Goal: Use online tool/utility: Utilize a website feature to perform a specific function

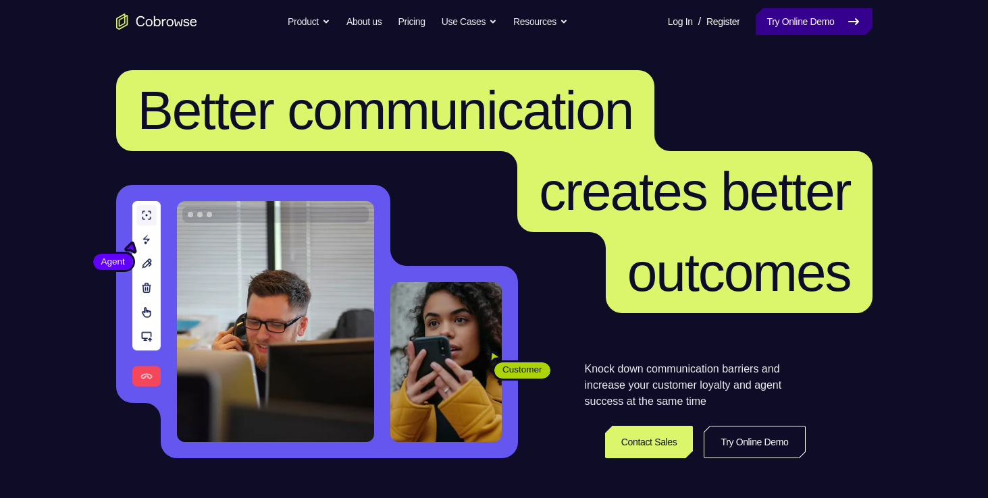
click at [812, 20] on link "Try Online Demo" at bounding box center [813, 21] width 116 height 27
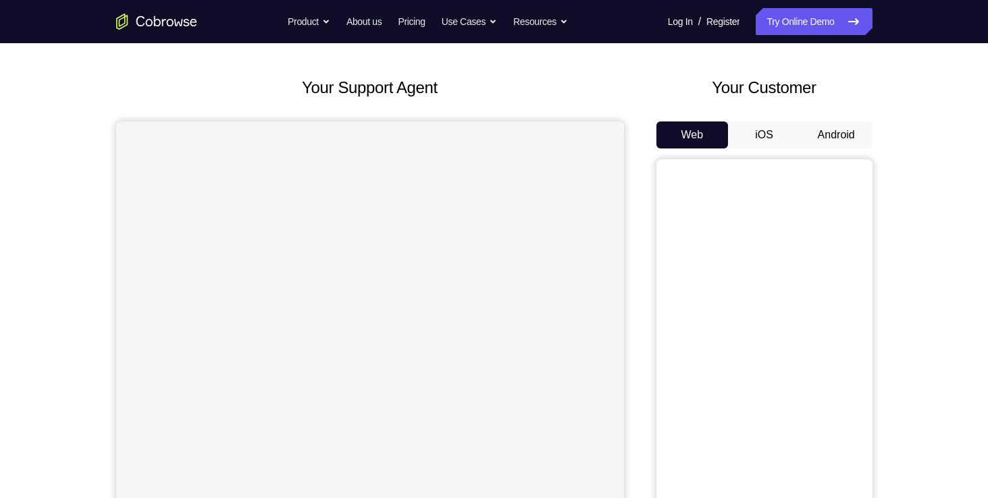
scroll to position [54, 0]
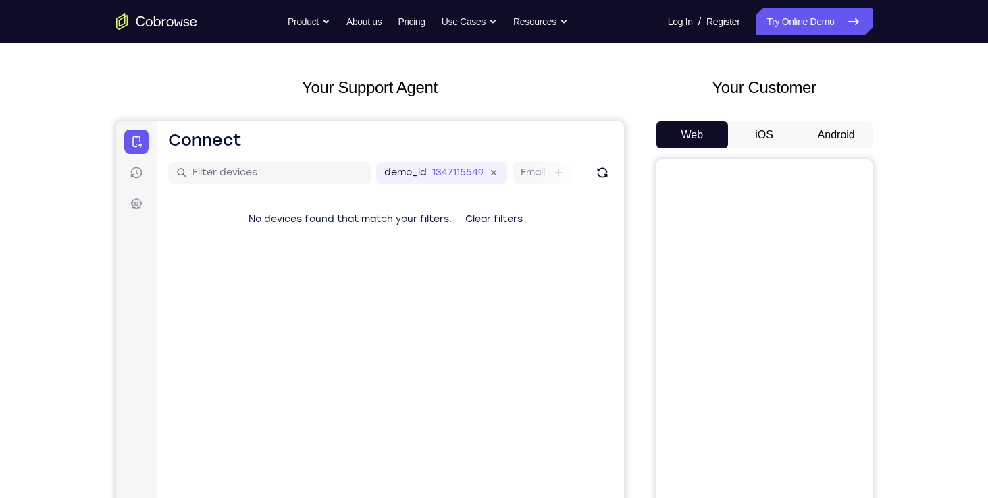
click at [831, 134] on button "Android" at bounding box center [836, 135] width 72 height 27
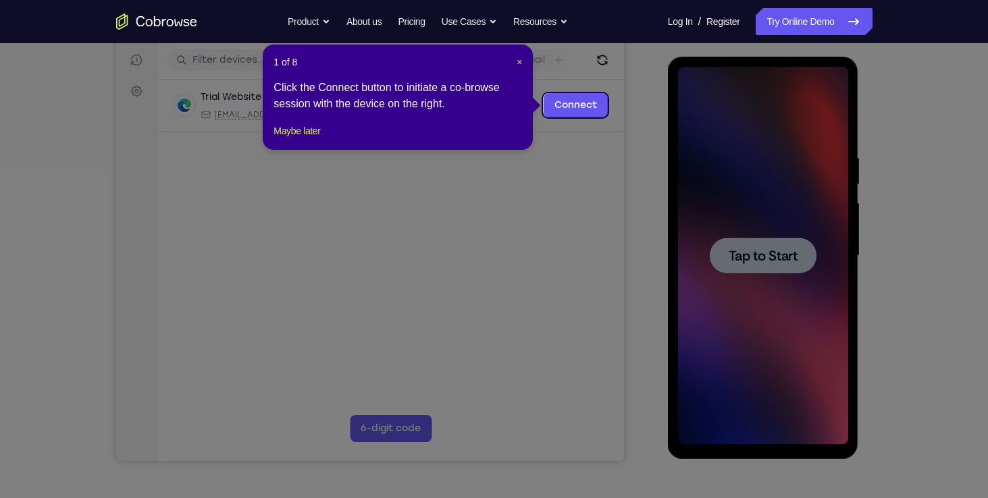
scroll to position [0, 0]
click at [520, 63] on span "×" at bounding box center [518, 62] width 5 height 11
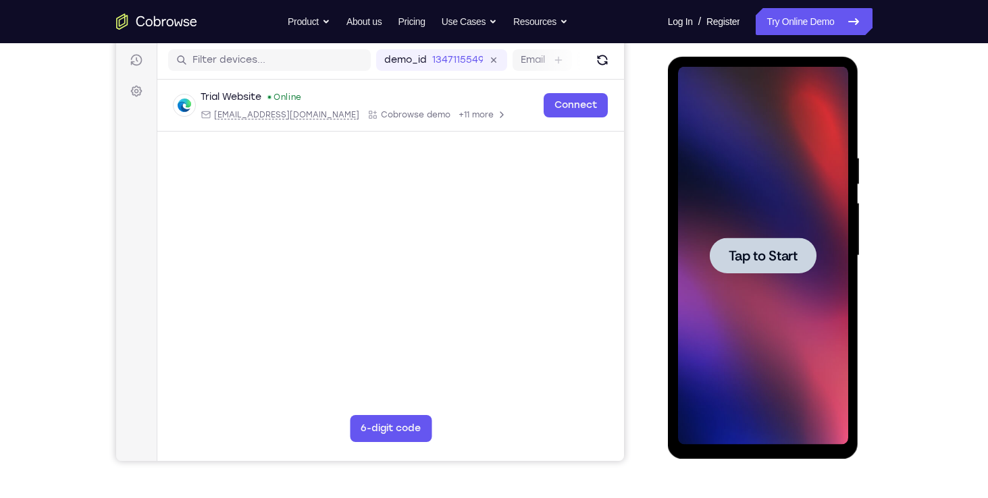
click at [738, 253] on span "Tap to Start" at bounding box center [762, 256] width 69 height 14
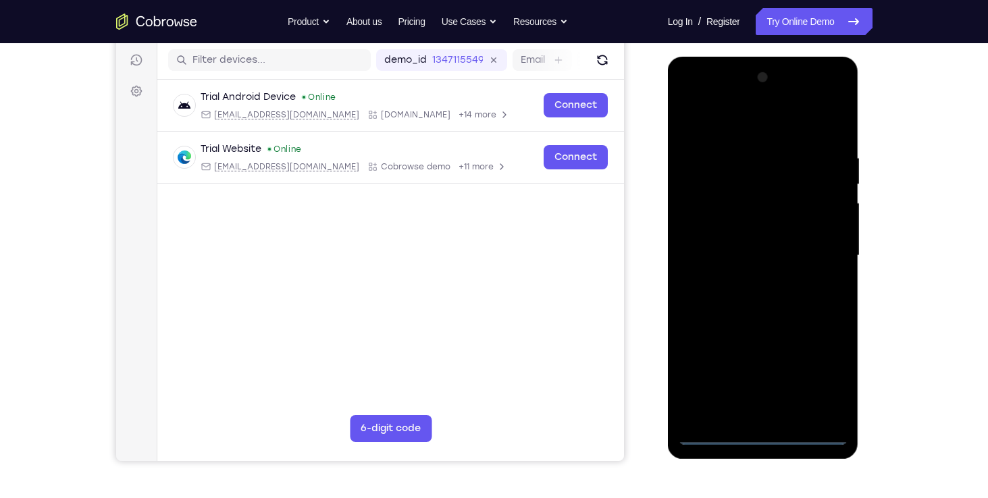
scroll to position [204, 0]
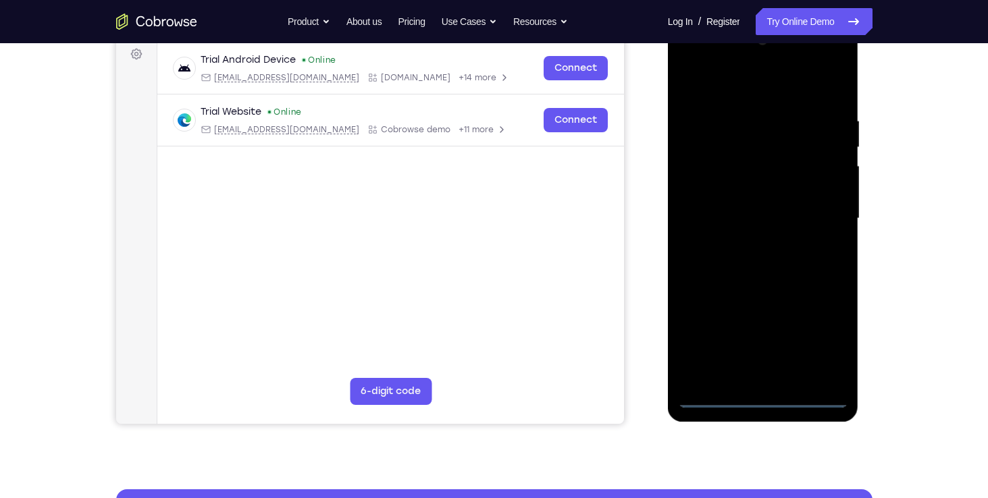
click at [764, 394] on div at bounding box center [763, 219] width 170 height 378
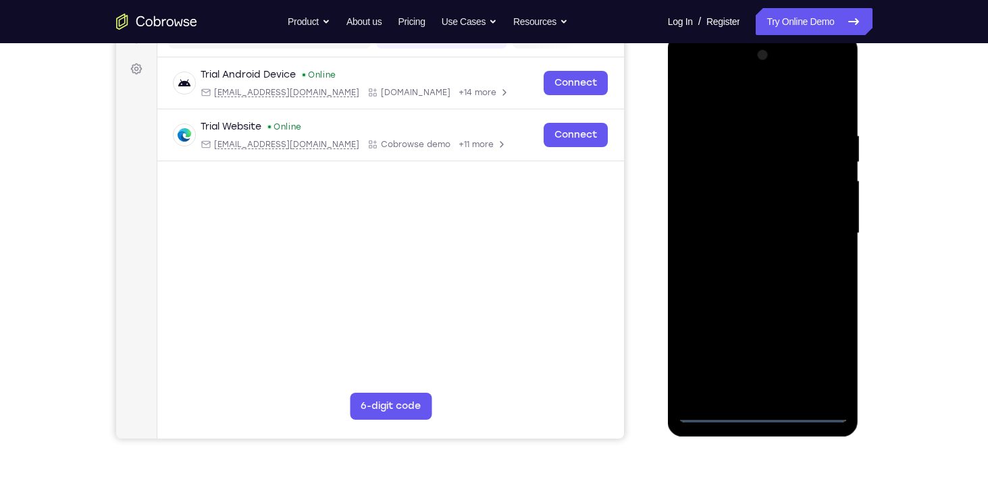
scroll to position [189, 0]
click at [828, 352] on div at bounding box center [763, 234] width 170 height 378
click at [713, 100] on div at bounding box center [763, 234] width 170 height 378
click at [705, 190] on div at bounding box center [763, 234] width 170 height 378
click at [726, 238] on div at bounding box center [763, 234] width 170 height 378
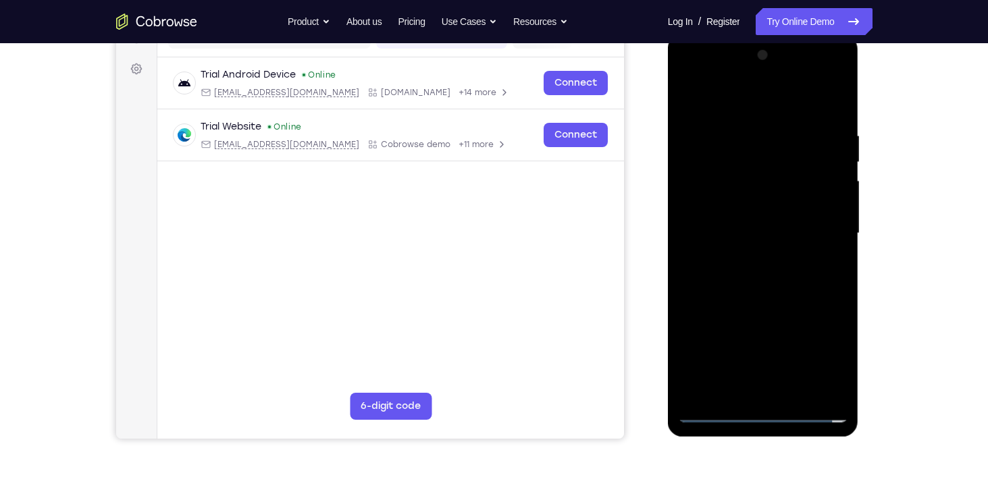
click at [713, 220] on div at bounding box center [763, 234] width 170 height 378
click at [735, 246] on div at bounding box center [763, 234] width 170 height 378
click at [706, 232] on div at bounding box center [763, 234] width 170 height 378
click at [827, 387] on div at bounding box center [763, 234] width 170 height 378
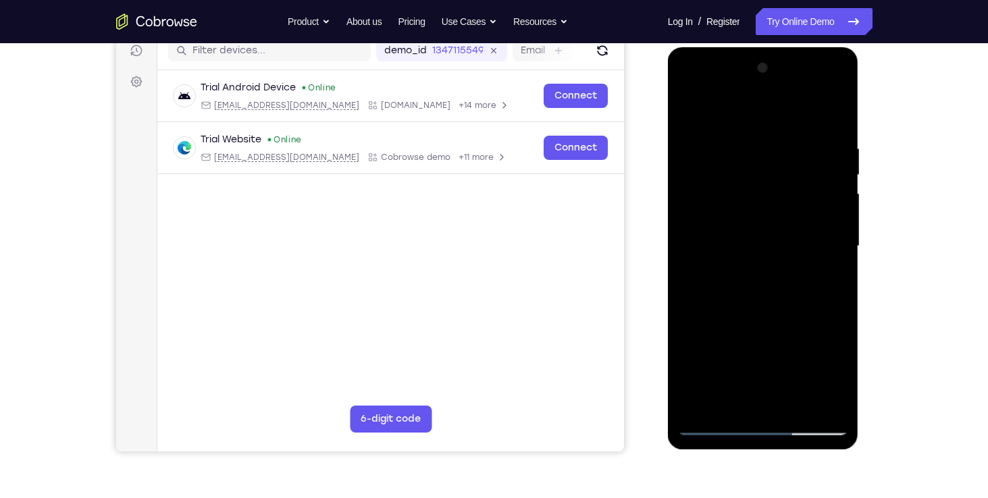
scroll to position [176, 0]
click at [733, 247] on div at bounding box center [763, 247] width 170 height 378
click at [688, 304] on div at bounding box center [763, 247] width 170 height 378
click at [741, 250] on div at bounding box center [763, 247] width 170 height 378
click at [747, 273] on div at bounding box center [763, 247] width 170 height 378
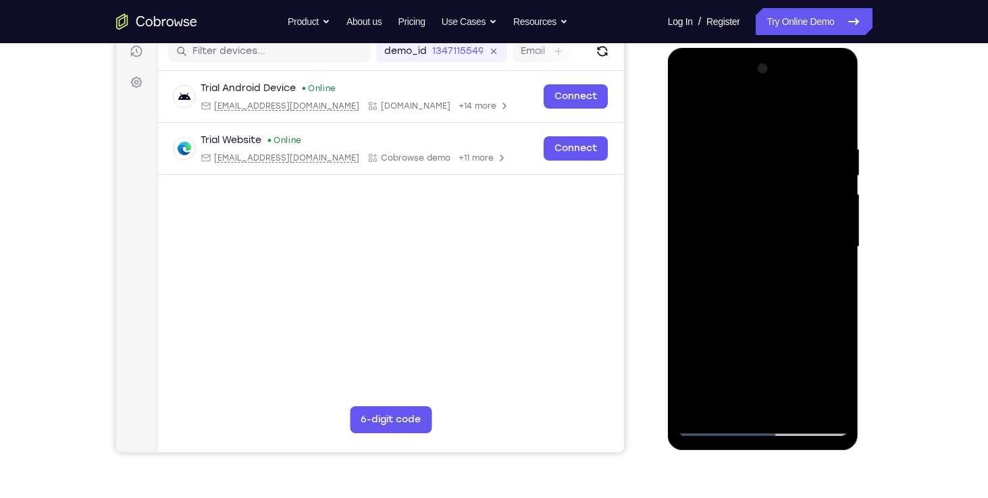
drag, startPoint x: 755, startPoint y: 271, endPoint x: 731, endPoint y: 207, distance: 68.6
drag, startPoint x: 731, startPoint y: 207, endPoint x: 793, endPoint y: 70, distance: 150.8
click at [793, 70] on div at bounding box center [763, 247] width 170 height 378
drag, startPoint x: 772, startPoint y: 207, endPoint x: 782, endPoint y: 275, distance: 68.3
click at [782, 275] on div at bounding box center [763, 247] width 170 height 378
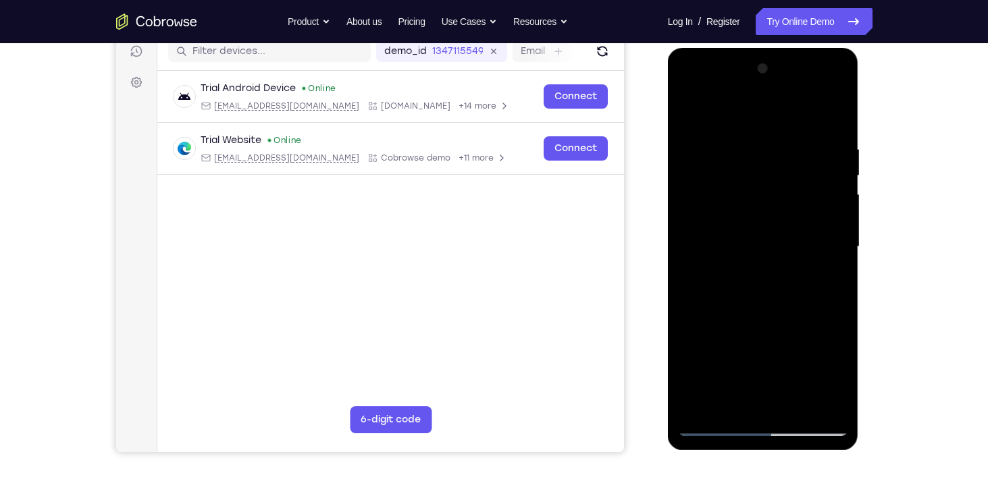
click at [803, 217] on div at bounding box center [763, 247] width 170 height 378
click at [837, 256] on div at bounding box center [763, 247] width 170 height 378
click at [689, 256] on div at bounding box center [763, 247] width 170 height 378
click at [812, 400] on div at bounding box center [763, 247] width 170 height 378
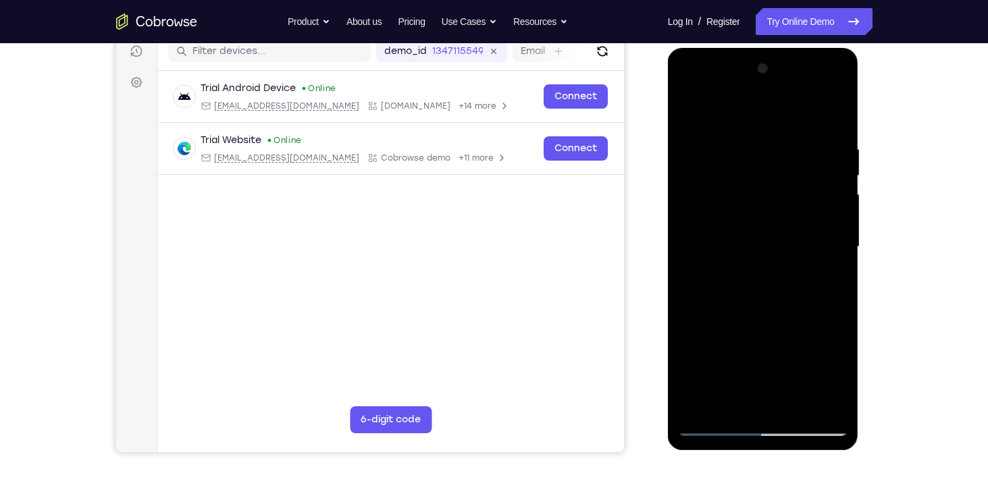
click at [812, 400] on div at bounding box center [763, 247] width 170 height 378
click at [839, 117] on div at bounding box center [763, 247] width 170 height 378
click at [813, 130] on div at bounding box center [763, 247] width 170 height 378
click at [775, 187] on div at bounding box center [763, 247] width 170 height 378
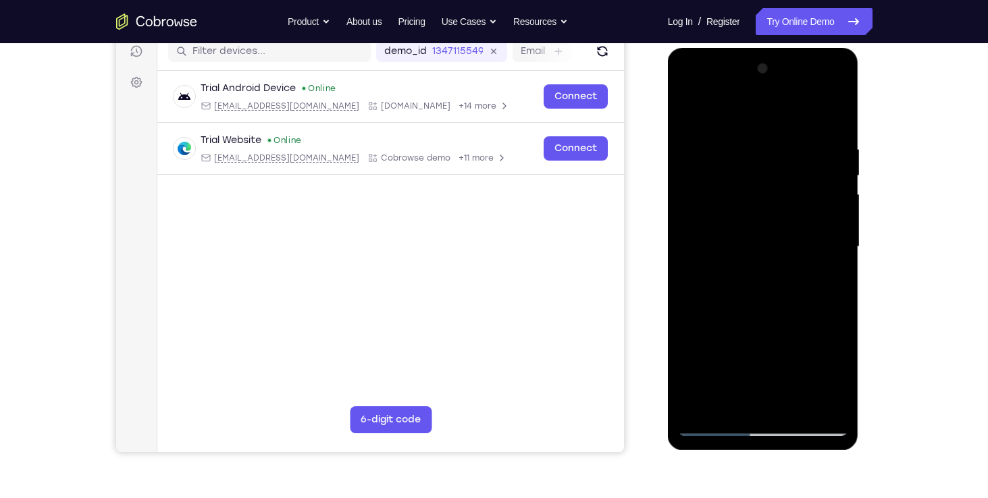
drag, startPoint x: 780, startPoint y: 254, endPoint x: 764, endPoint y: 186, distance: 69.9
drag, startPoint x: 764, startPoint y: 186, endPoint x: 787, endPoint y: 147, distance: 44.5
click at [787, 147] on div at bounding box center [763, 247] width 170 height 378
click at [687, 113] on div at bounding box center [763, 247] width 170 height 378
click at [691, 112] on div at bounding box center [763, 247] width 170 height 378
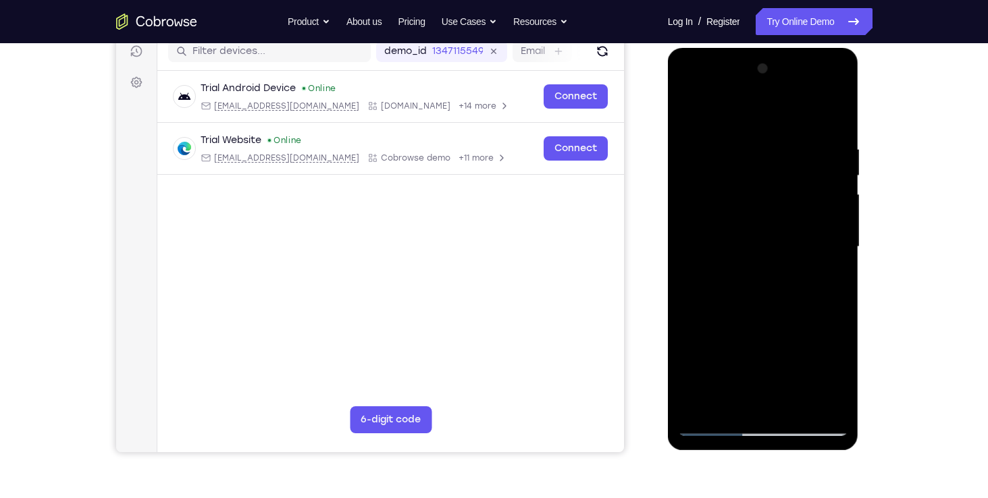
click at [693, 113] on div at bounding box center [763, 247] width 170 height 378
drag, startPoint x: 776, startPoint y: 269, endPoint x: 777, endPoint y: 205, distance: 64.8
click at [777, 205] on div at bounding box center [763, 247] width 170 height 378
click at [705, 263] on div at bounding box center [763, 247] width 170 height 378
drag, startPoint x: 776, startPoint y: 293, endPoint x: 779, endPoint y: 182, distance: 111.4
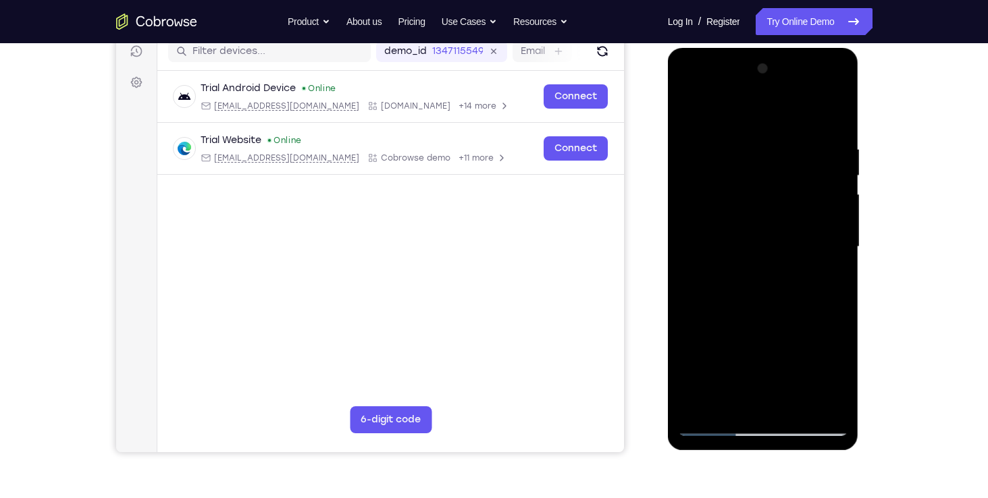
click at [779, 182] on div at bounding box center [763, 247] width 170 height 378
drag, startPoint x: 780, startPoint y: 281, endPoint x: 778, endPoint y: 127, distance: 153.9
click at [778, 127] on div at bounding box center [763, 247] width 170 height 378
drag, startPoint x: 797, startPoint y: 289, endPoint x: 791, endPoint y: 165, distance: 124.4
click at [791, 165] on div at bounding box center [763, 247] width 170 height 378
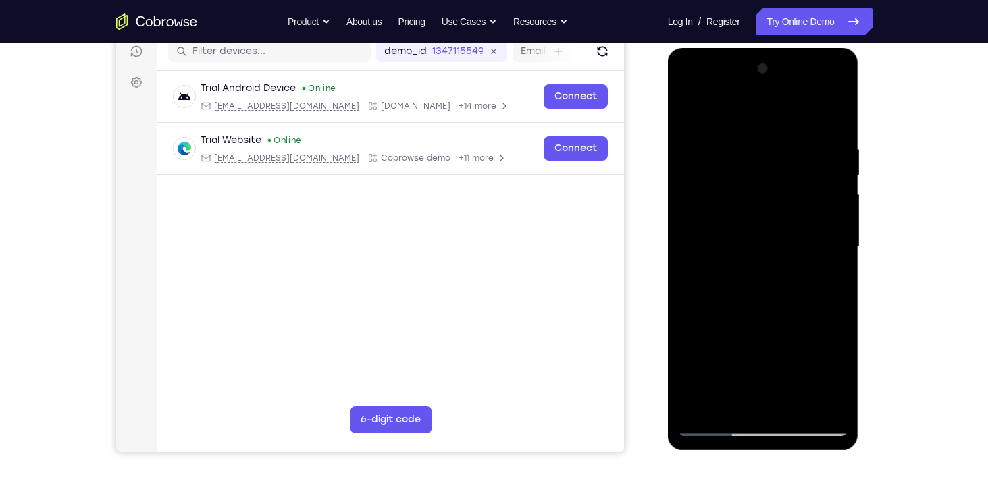
drag, startPoint x: 781, startPoint y: 324, endPoint x: 785, endPoint y: 196, distance: 127.6
click at [785, 196] on div at bounding box center [763, 247] width 170 height 378
drag, startPoint x: 778, startPoint y: 299, endPoint x: 764, endPoint y: 164, distance: 135.8
click at [764, 164] on div at bounding box center [763, 247] width 170 height 378
drag, startPoint x: 770, startPoint y: 308, endPoint x: 767, endPoint y: 181, distance: 127.0
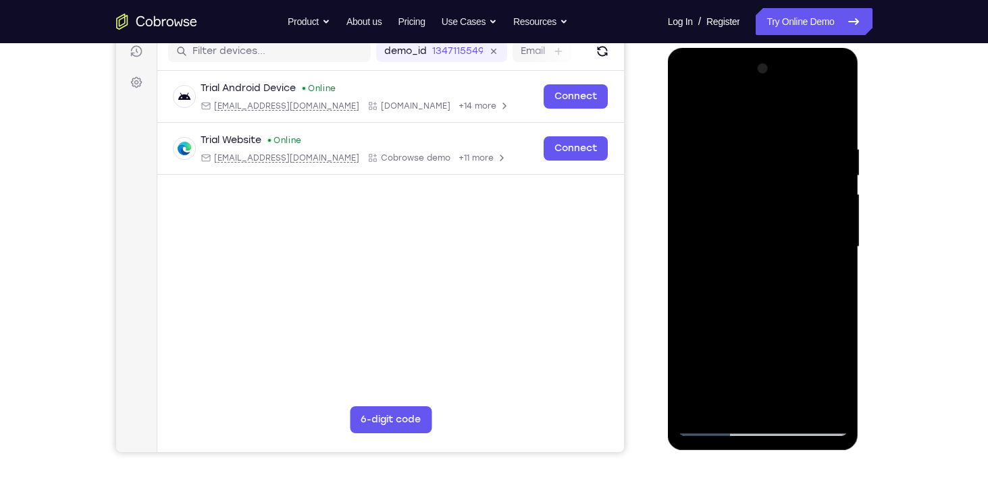
click at [767, 181] on div at bounding box center [763, 247] width 170 height 378
drag, startPoint x: 793, startPoint y: 292, endPoint x: 781, endPoint y: 176, distance: 116.7
click at [781, 176] on div at bounding box center [763, 247] width 170 height 378
drag, startPoint x: 785, startPoint y: 317, endPoint x: 780, endPoint y: 188, distance: 128.4
click at [780, 188] on div at bounding box center [763, 247] width 170 height 378
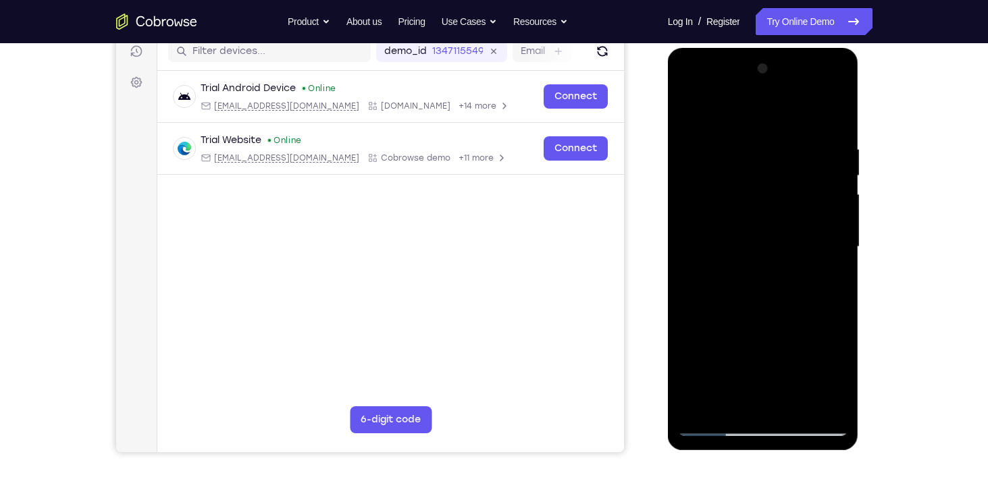
drag, startPoint x: 794, startPoint y: 315, endPoint x: 792, endPoint y: 199, distance: 116.1
click at [792, 199] on div at bounding box center [763, 247] width 170 height 378
drag, startPoint x: 788, startPoint y: 290, endPoint x: 788, endPoint y: 201, distance: 88.4
click at [788, 201] on div at bounding box center [763, 247] width 170 height 378
click at [771, 147] on div at bounding box center [763, 247] width 170 height 378
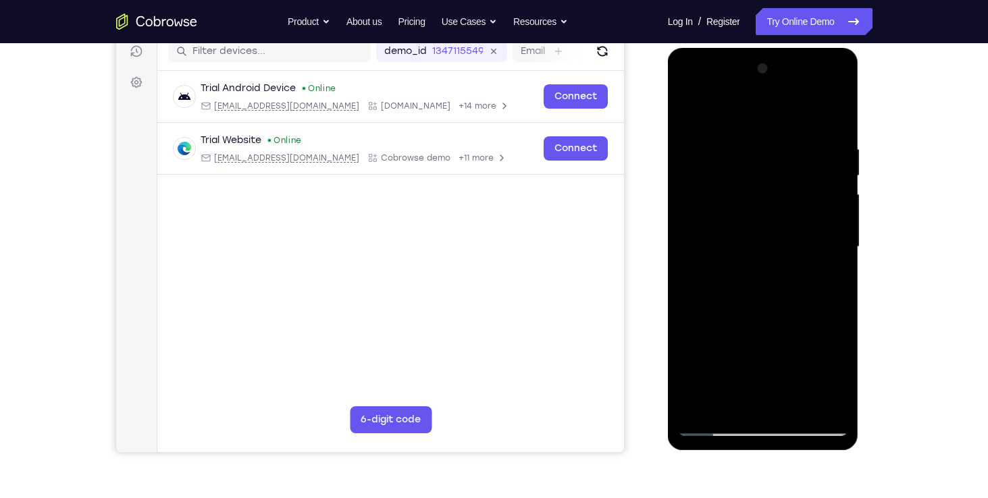
drag, startPoint x: 765, startPoint y: 263, endPoint x: 768, endPoint y: 176, distance: 87.1
click at [768, 176] on div at bounding box center [763, 247] width 170 height 378
drag, startPoint x: 774, startPoint y: 234, endPoint x: 770, endPoint y: 147, distance: 87.8
click at [770, 147] on div at bounding box center [763, 247] width 170 height 378
drag, startPoint x: 777, startPoint y: 266, endPoint x: 777, endPoint y: 190, distance: 75.6
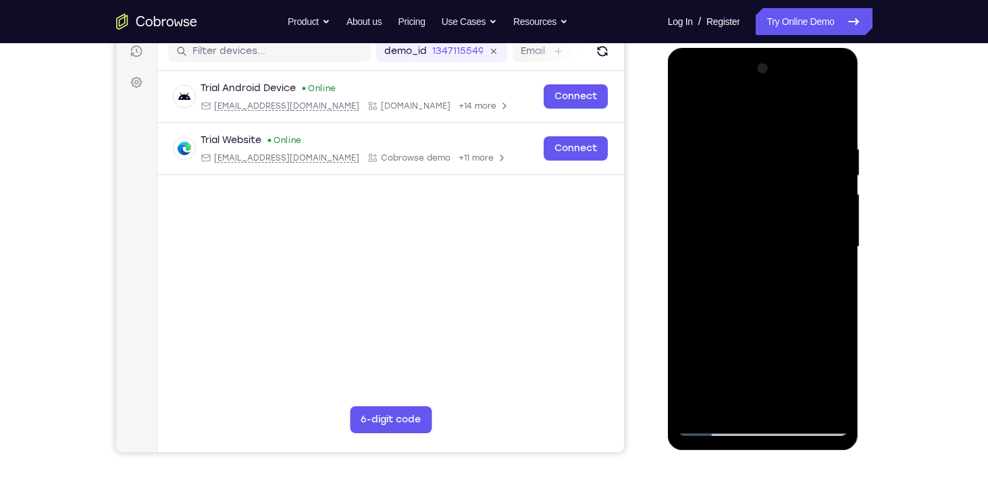
click at [777, 190] on div at bounding box center [763, 247] width 170 height 378
drag, startPoint x: 775, startPoint y: 221, endPoint x: 766, endPoint y: 120, distance: 102.4
click at [766, 120] on div at bounding box center [763, 247] width 170 height 378
drag, startPoint x: 770, startPoint y: 280, endPoint x: 772, endPoint y: 164, distance: 115.5
click at [772, 164] on div at bounding box center [763, 247] width 170 height 378
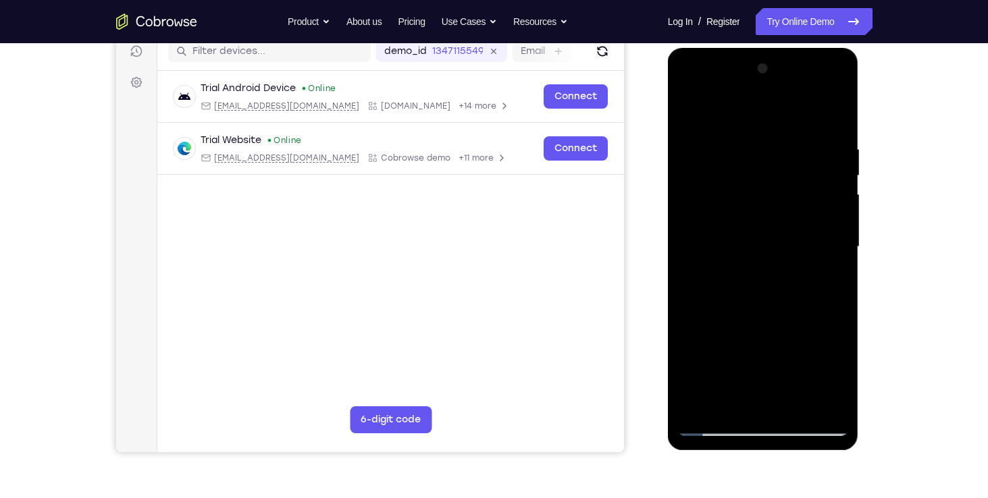
drag, startPoint x: 776, startPoint y: 261, endPoint x: 783, endPoint y: 132, distance: 129.1
click at [783, 132] on div at bounding box center [763, 247] width 170 height 378
drag, startPoint x: 780, startPoint y: 275, endPoint x: 785, endPoint y: 147, distance: 128.4
click at [785, 147] on div at bounding box center [763, 247] width 170 height 378
drag, startPoint x: 775, startPoint y: 230, endPoint x: 781, endPoint y: 150, distance: 80.6
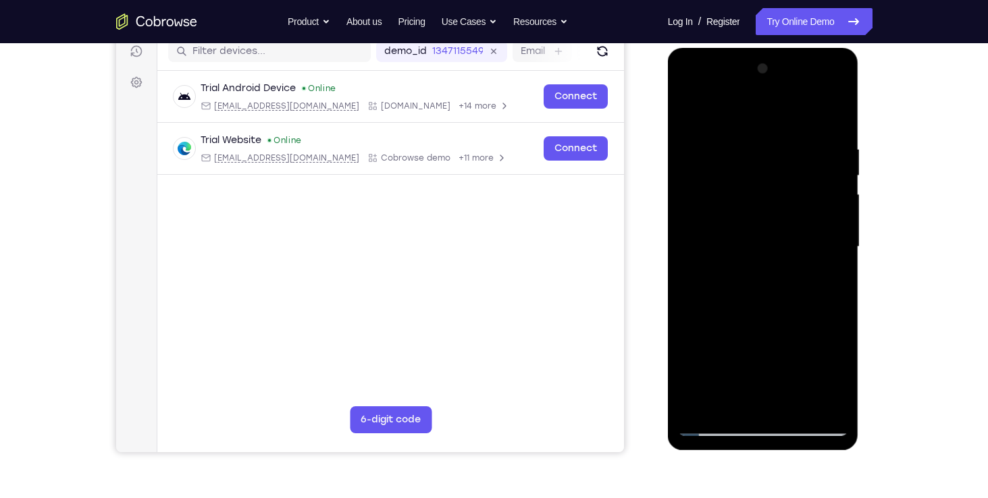
click at [781, 150] on div at bounding box center [763, 247] width 170 height 378
click at [776, 221] on div at bounding box center [763, 247] width 170 height 378
click at [688, 109] on div at bounding box center [763, 247] width 170 height 378
drag, startPoint x: 746, startPoint y: 232, endPoint x: 749, endPoint y: 115, distance: 116.9
click at [749, 115] on div at bounding box center [763, 247] width 170 height 378
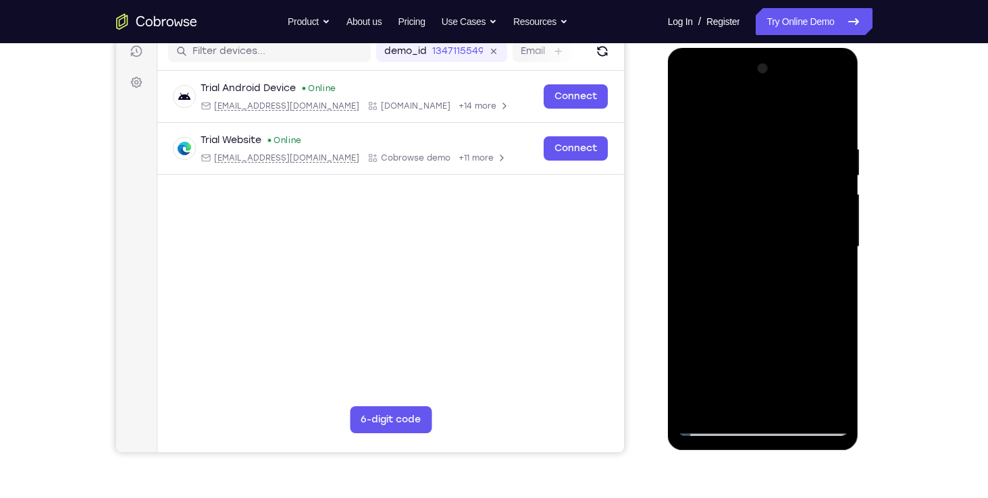
drag, startPoint x: 769, startPoint y: 246, endPoint x: 766, endPoint y: 129, distance: 116.8
click at [766, 129] on div at bounding box center [763, 247] width 170 height 378
drag, startPoint x: 772, startPoint y: 213, endPoint x: 774, endPoint y: 140, distance: 72.9
click at [774, 140] on div at bounding box center [763, 247] width 170 height 378
click at [709, 314] on div at bounding box center [763, 247] width 170 height 378
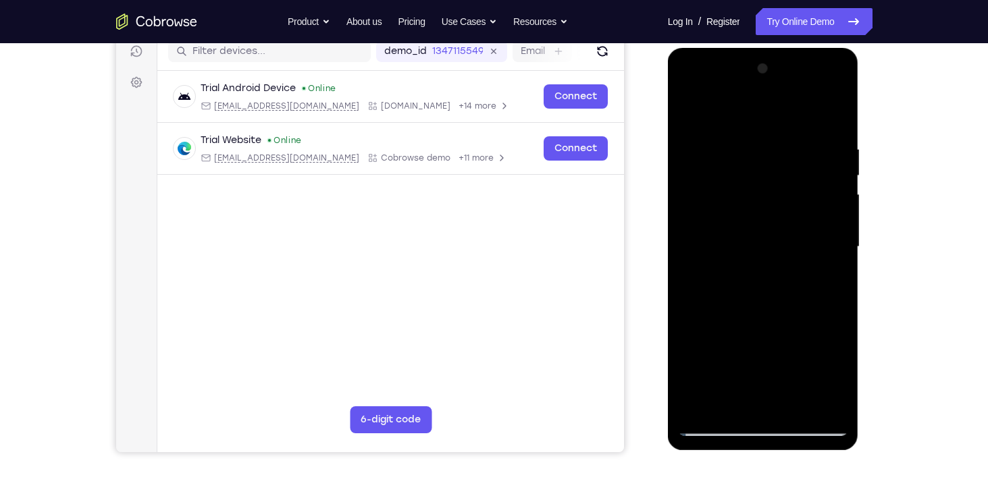
drag, startPoint x: 709, startPoint y: 314, endPoint x: 764, endPoint y: 244, distance: 88.9
click at [764, 244] on div at bounding box center [763, 247] width 170 height 378
drag, startPoint x: 769, startPoint y: 332, endPoint x: 769, endPoint y: 209, distance: 122.9
click at [769, 209] on div at bounding box center [763, 247] width 170 height 378
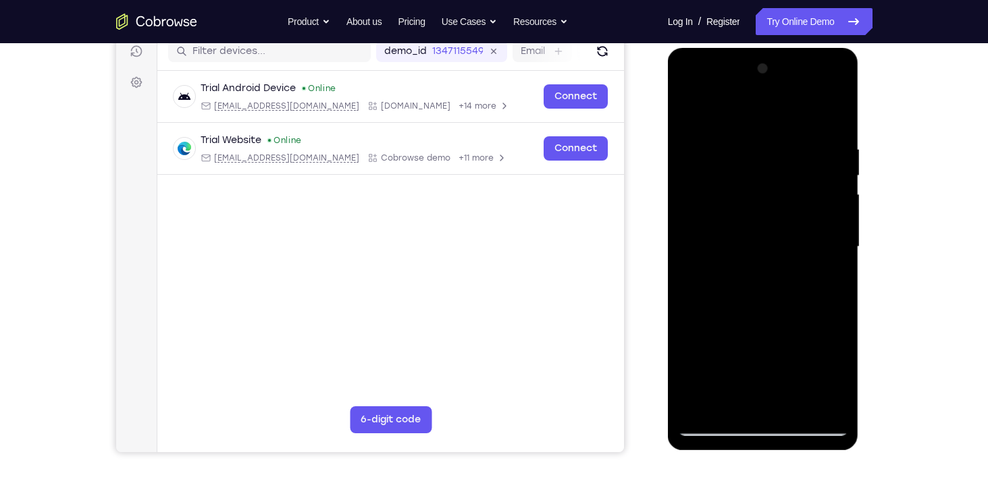
drag, startPoint x: 774, startPoint y: 295, endPoint x: 783, endPoint y: 218, distance: 77.4
click at [783, 218] on div at bounding box center [763, 247] width 170 height 378
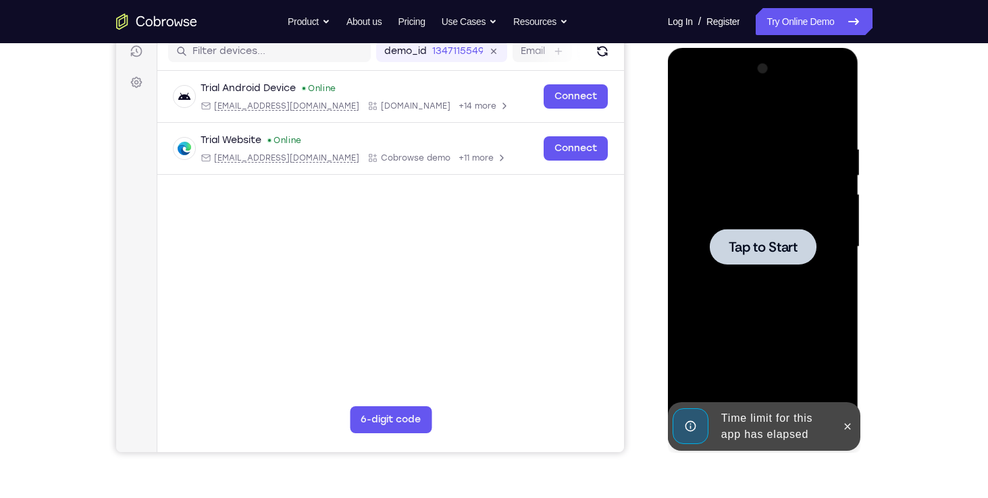
drag, startPoint x: 813, startPoint y: 359, endPoint x: 790, endPoint y: 255, distance: 106.5
click at [790, 255] on div "Tap to Start" at bounding box center [763, 247] width 170 height 378
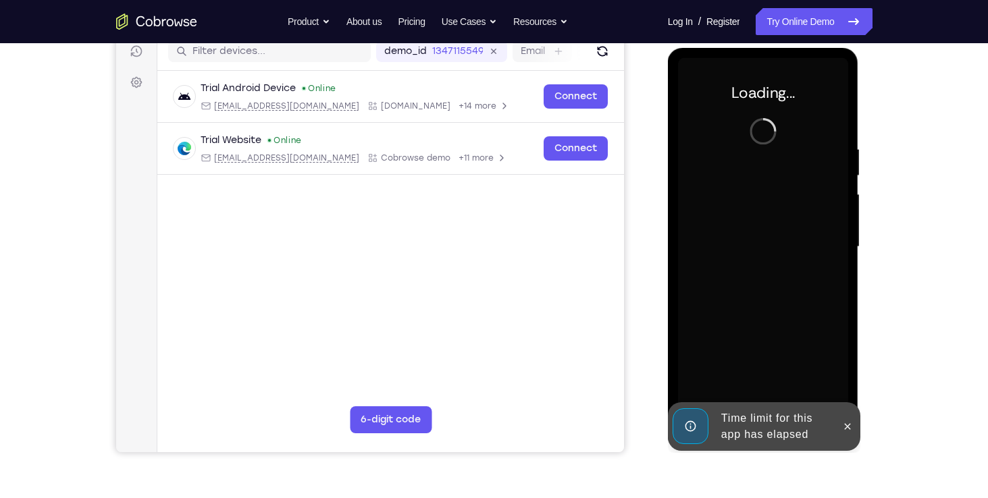
click at [790, 255] on div at bounding box center [763, 247] width 170 height 378
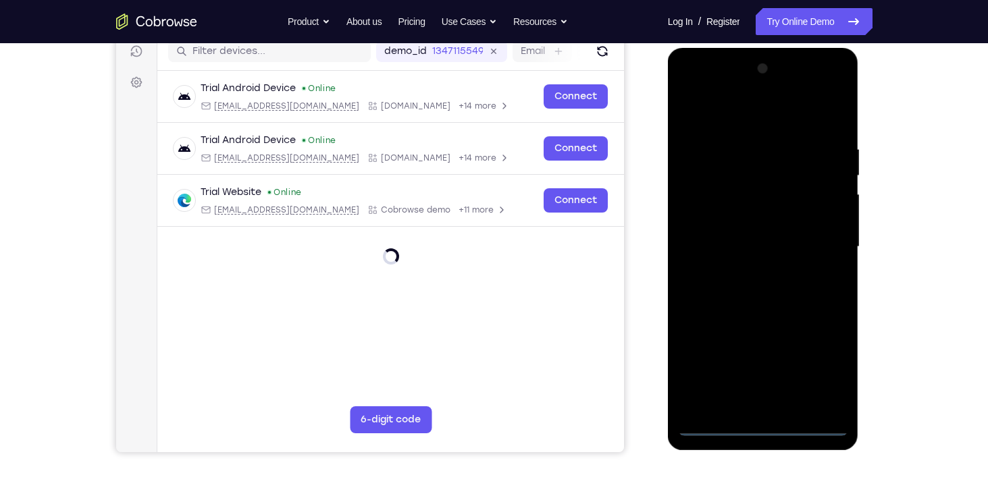
click at [760, 423] on div at bounding box center [763, 247] width 170 height 378
click at [814, 370] on div at bounding box center [763, 247] width 170 height 378
click at [733, 113] on div at bounding box center [763, 247] width 170 height 378
click at [711, 207] on div at bounding box center [763, 247] width 170 height 378
click at [743, 240] on div at bounding box center [763, 247] width 170 height 378
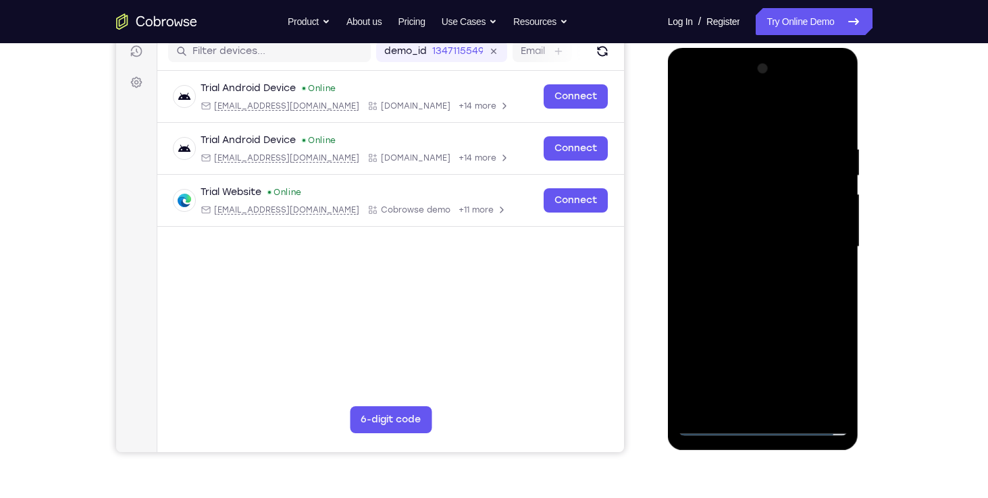
click at [726, 227] on div at bounding box center [763, 247] width 170 height 378
click at [748, 250] on div at bounding box center [763, 247] width 170 height 378
click at [763, 281] on div at bounding box center [763, 247] width 170 height 378
click at [755, 253] on div at bounding box center [763, 247] width 170 height 378
click at [790, 277] on div at bounding box center [763, 247] width 170 height 378
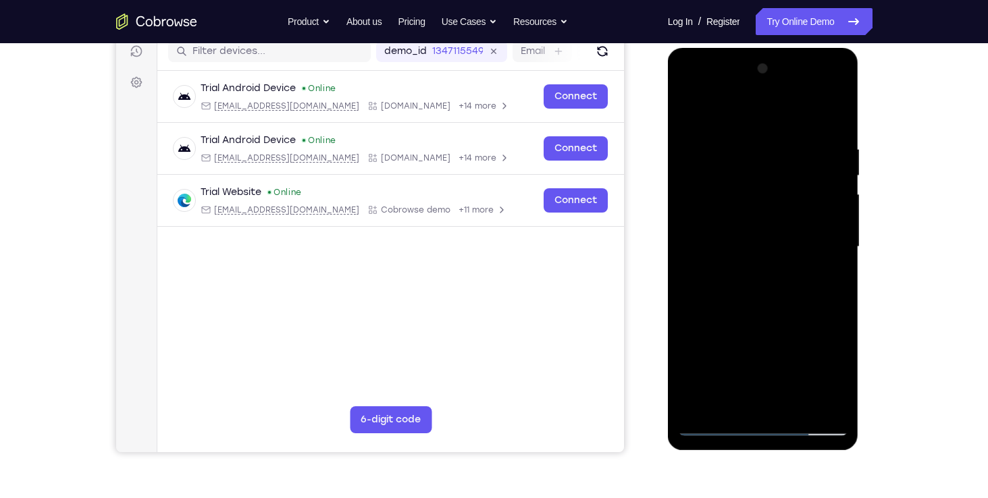
click at [774, 253] on div at bounding box center [763, 247] width 170 height 378
click at [778, 280] on div at bounding box center [763, 247] width 170 height 378
click at [761, 256] on div at bounding box center [763, 247] width 170 height 378
click at [774, 281] on div at bounding box center [763, 247] width 170 height 378
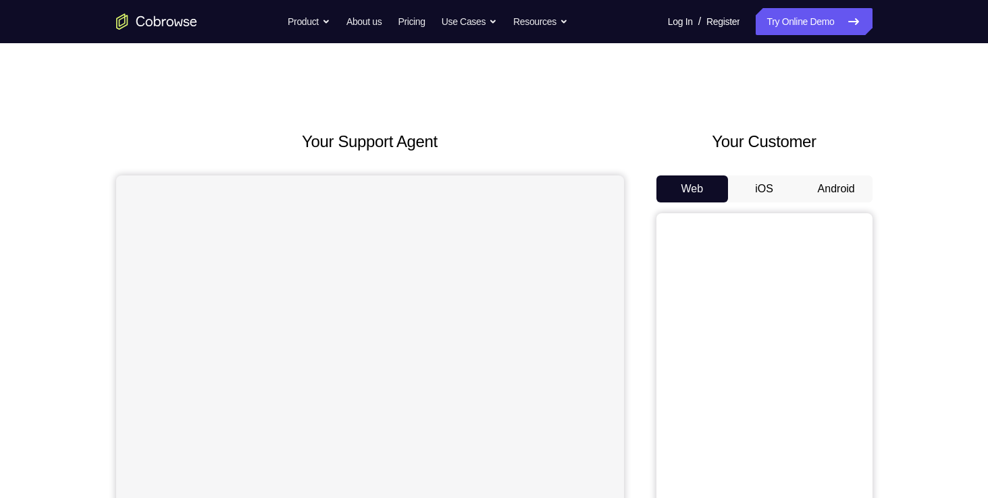
click at [830, 195] on button "Android" at bounding box center [836, 189] width 72 height 27
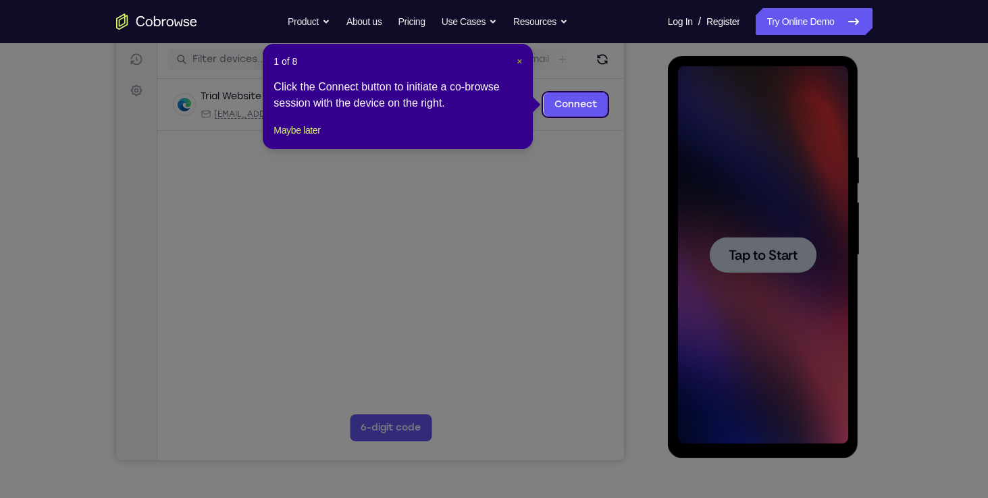
click at [519, 60] on span "×" at bounding box center [518, 61] width 5 height 11
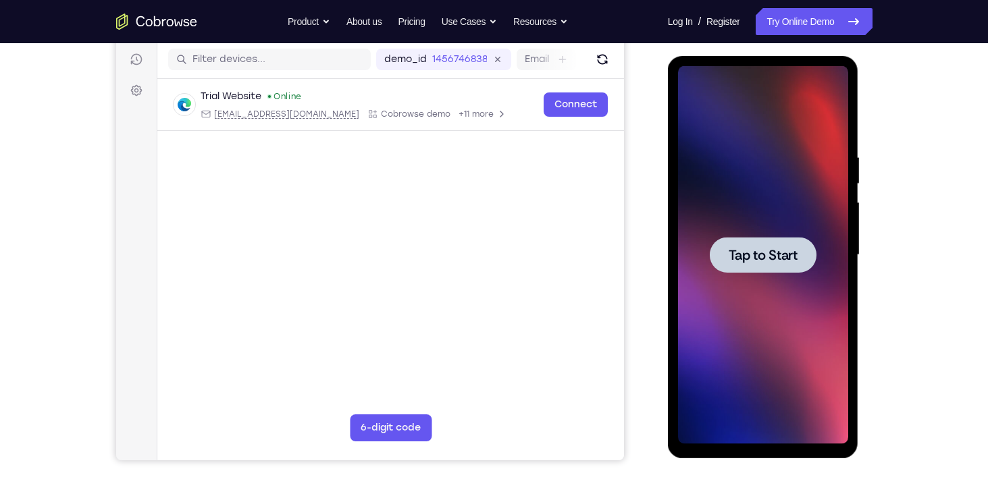
click at [778, 267] on div at bounding box center [763, 255] width 107 height 36
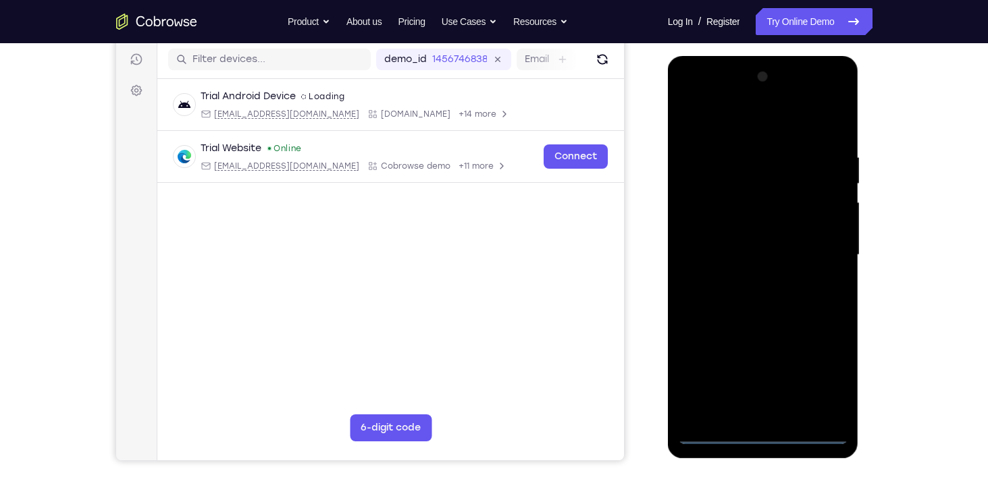
click at [763, 436] on div at bounding box center [763, 255] width 170 height 378
click at [820, 374] on div at bounding box center [763, 255] width 170 height 378
click at [714, 126] on div at bounding box center [763, 255] width 170 height 378
click at [708, 215] on div at bounding box center [763, 255] width 170 height 378
click at [737, 249] on div at bounding box center [763, 255] width 170 height 378
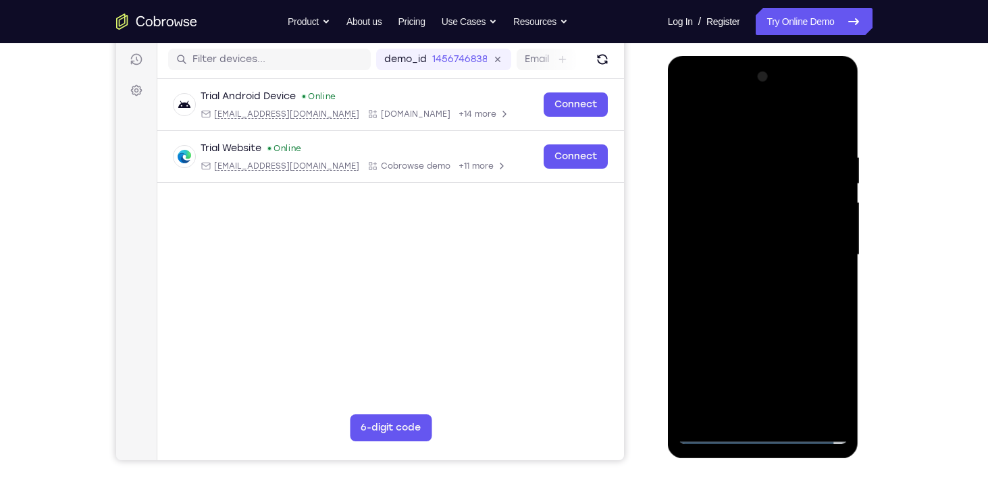
click at [766, 281] on div at bounding box center [763, 255] width 170 height 378
click at [733, 184] on div at bounding box center [763, 255] width 170 height 378
click at [780, 212] on div at bounding box center [763, 255] width 170 height 378
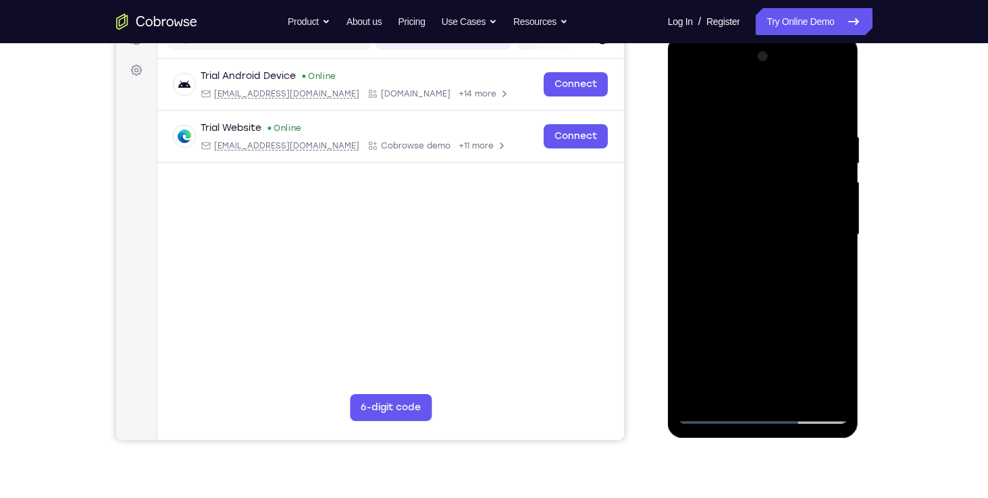
scroll to position [188, 0]
click at [687, 294] on div at bounding box center [763, 234] width 170 height 378
click at [733, 342] on div at bounding box center [763, 234] width 170 height 378
click at [689, 76] on div at bounding box center [763, 234] width 170 height 378
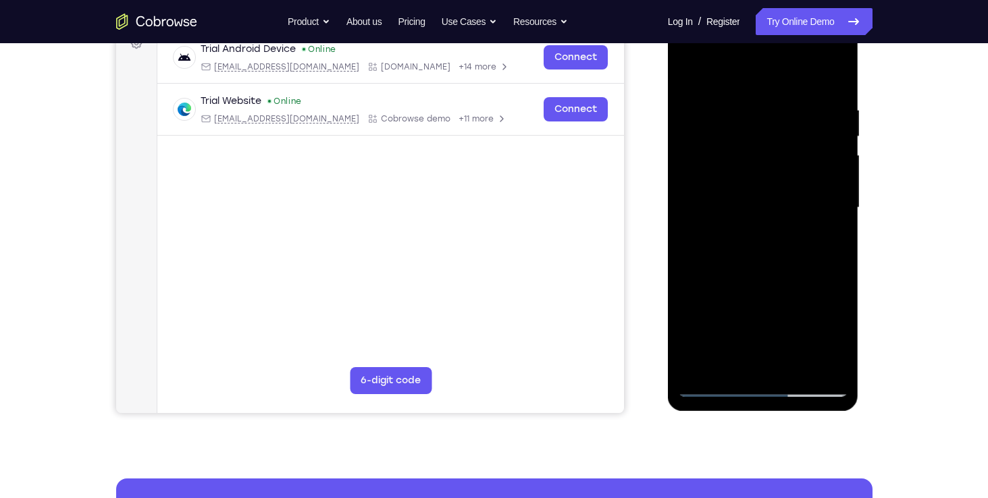
scroll to position [216, 0]
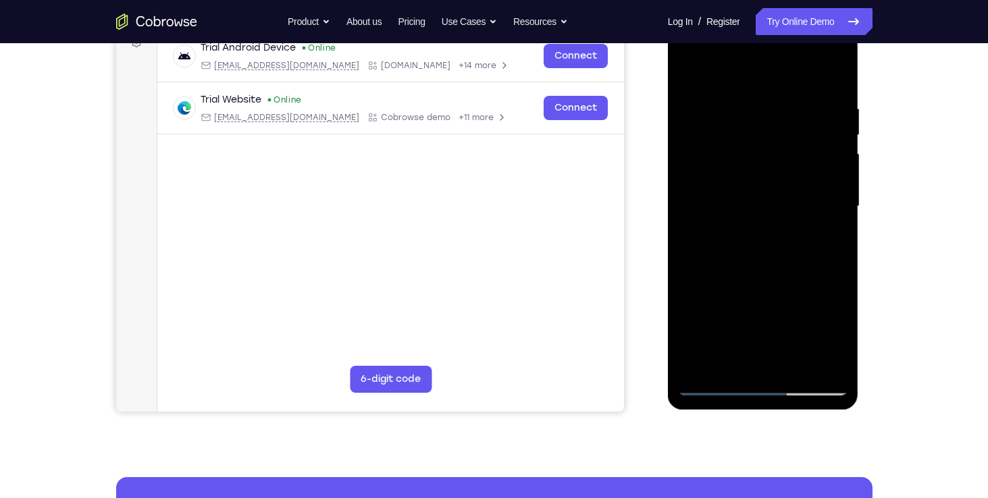
click at [770, 277] on div at bounding box center [763, 207] width 170 height 378
click at [831, 284] on div at bounding box center [763, 207] width 170 height 378
click at [828, 285] on div at bounding box center [763, 207] width 170 height 378
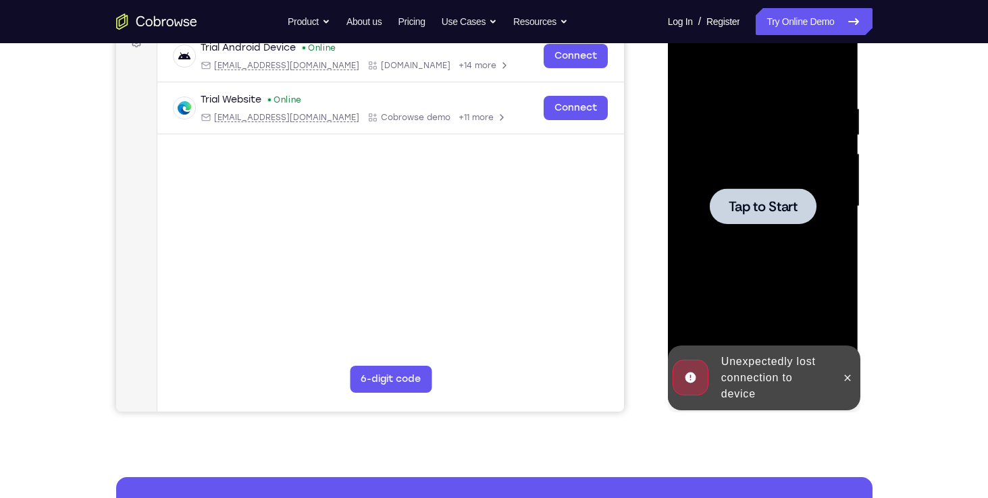
click at [773, 213] on span "Tap to Start" at bounding box center [762, 207] width 69 height 14
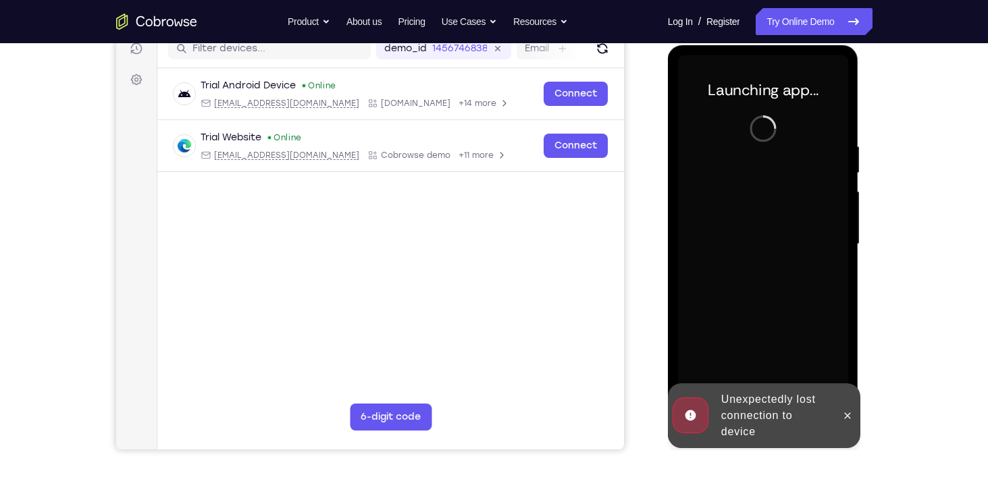
scroll to position [176, 0]
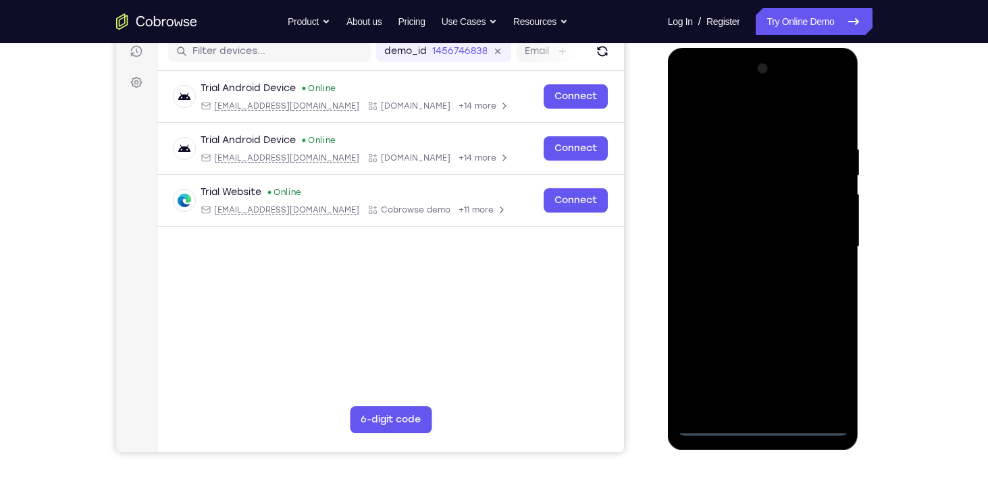
click at [765, 427] on div at bounding box center [763, 247] width 170 height 378
click at [828, 366] on div at bounding box center [763, 247] width 170 height 378
click at [737, 115] on div at bounding box center [763, 247] width 170 height 378
click at [708, 209] on div at bounding box center [763, 247] width 170 height 378
click at [746, 246] on div at bounding box center [763, 247] width 170 height 378
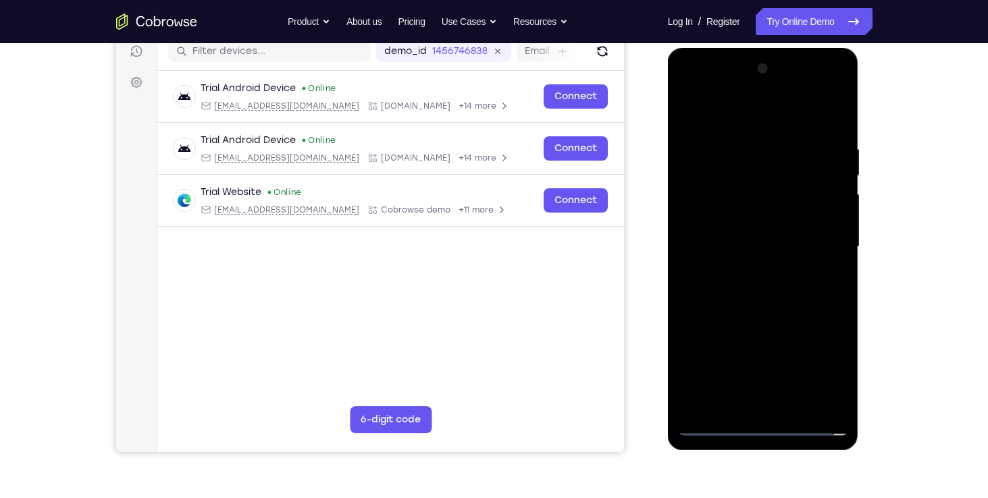
click at [749, 223] on div at bounding box center [763, 247] width 170 height 378
click at [757, 253] on div at bounding box center [763, 247] width 170 height 378
click at [766, 279] on div at bounding box center [763, 247] width 170 height 378
click at [760, 255] on div at bounding box center [763, 247] width 170 height 378
click at [764, 301] on div at bounding box center [763, 247] width 170 height 378
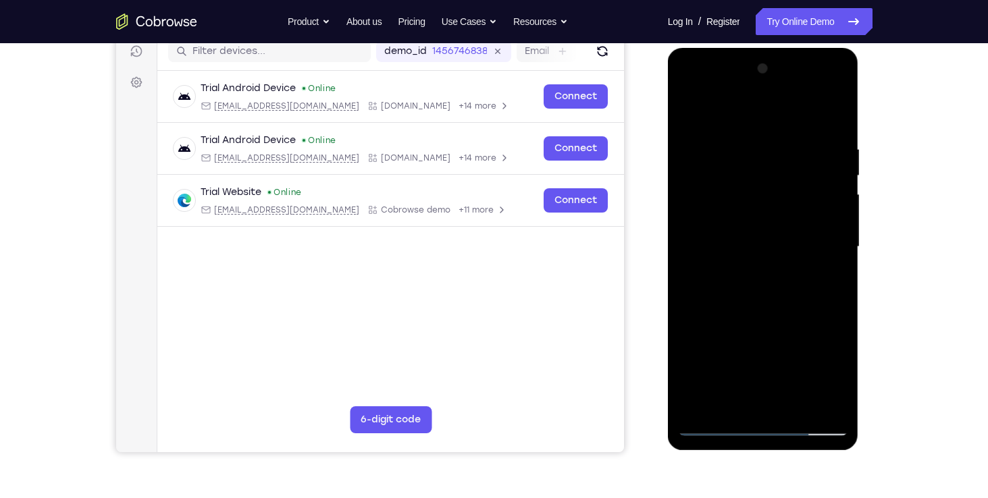
click at [828, 207] on div at bounding box center [763, 247] width 170 height 378
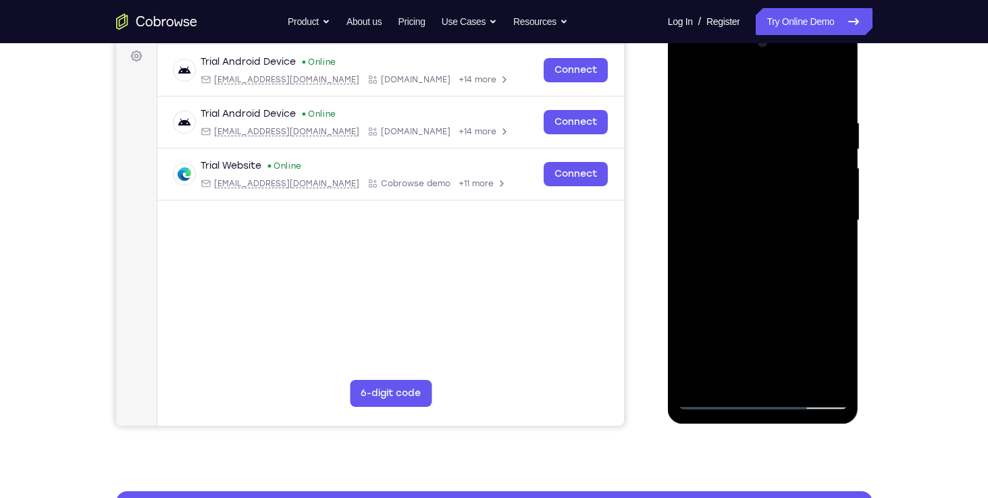
scroll to position [205, 0]
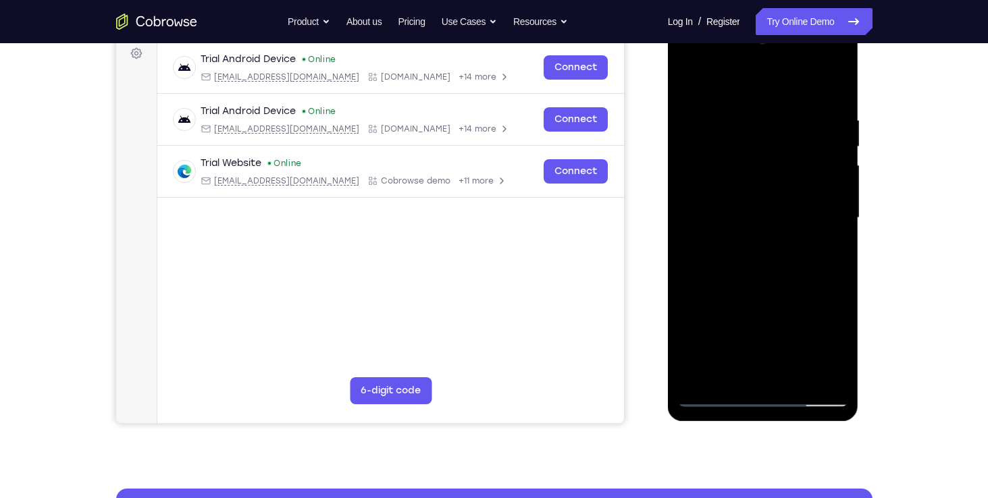
drag, startPoint x: 788, startPoint y: 253, endPoint x: 785, endPoint y: 206, distance: 46.7
click at [785, 206] on div at bounding box center [763, 218] width 170 height 378
click at [780, 371] on div at bounding box center [763, 218] width 170 height 378
click at [699, 191] on div at bounding box center [763, 218] width 170 height 378
click at [727, 240] on div at bounding box center [763, 218] width 170 height 378
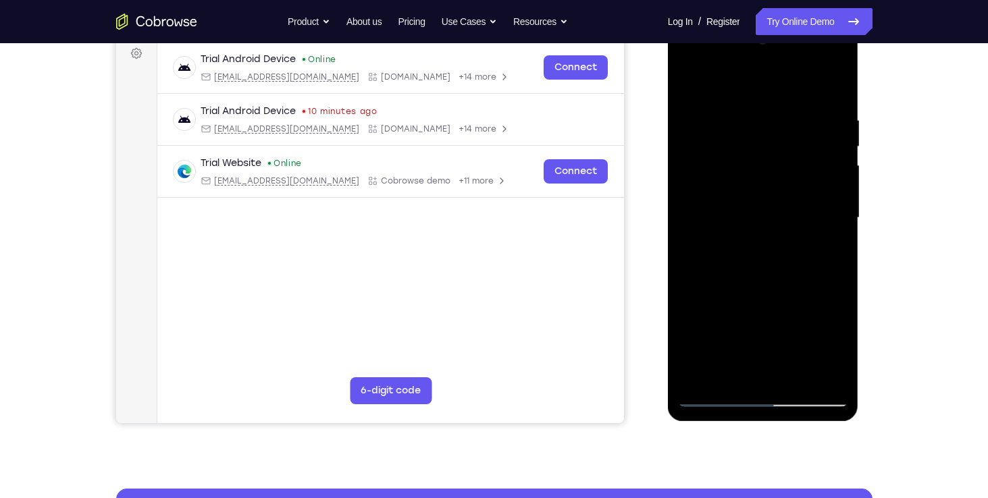
click at [753, 97] on div at bounding box center [763, 218] width 170 height 378
click at [775, 216] on div at bounding box center [763, 218] width 170 height 378
click at [760, 216] on div at bounding box center [763, 218] width 170 height 378
click at [689, 83] on div at bounding box center [763, 218] width 170 height 378
drag, startPoint x: 806, startPoint y: 172, endPoint x: 714, endPoint y: 183, distance: 93.1
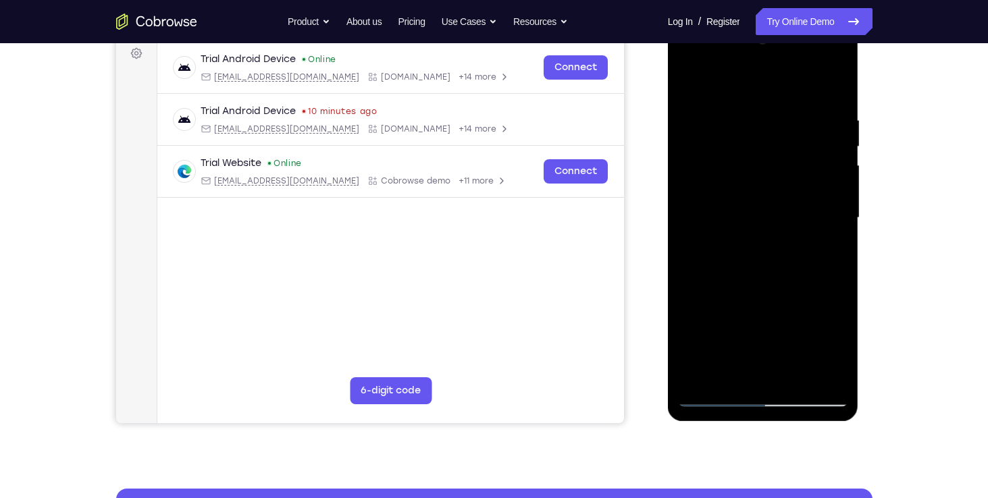
click at [714, 183] on div at bounding box center [763, 218] width 170 height 378
drag, startPoint x: 816, startPoint y: 180, endPoint x: 711, endPoint y: 194, distance: 106.2
click at [711, 194] on div at bounding box center [763, 218] width 170 height 378
drag, startPoint x: 808, startPoint y: 194, endPoint x: 703, endPoint y: 205, distance: 105.9
click at [703, 205] on div at bounding box center [763, 218] width 170 height 378
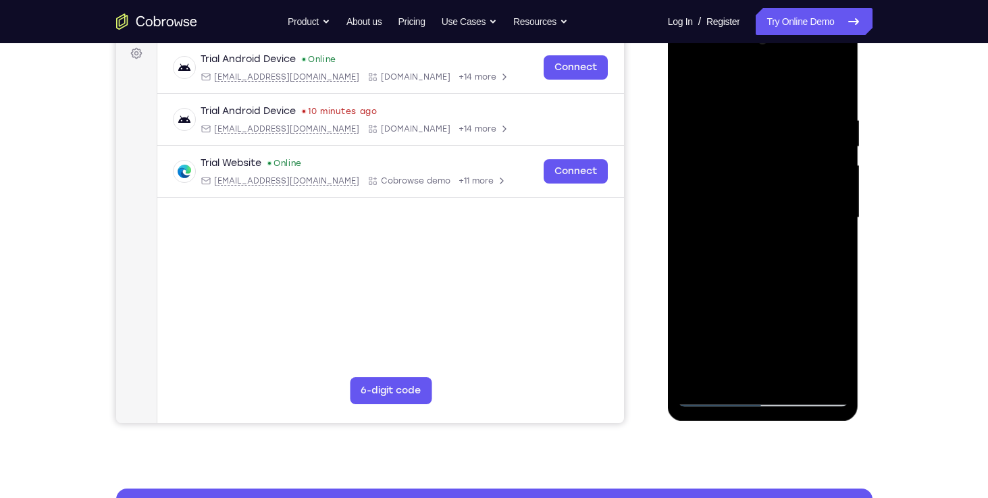
drag, startPoint x: 808, startPoint y: 186, endPoint x: 717, endPoint y: 197, distance: 91.8
click at [717, 197] on div at bounding box center [763, 218] width 170 height 378
drag, startPoint x: 838, startPoint y: 178, endPoint x: 738, endPoint y: 187, distance: 100.4
click at [738, 187] on div at bounding box center [763, 218] width 170 height 378
drag, startPoint x: 822, startPoint y: 179, endPoint x: 716, endPoint y: 189, distance: 105.8
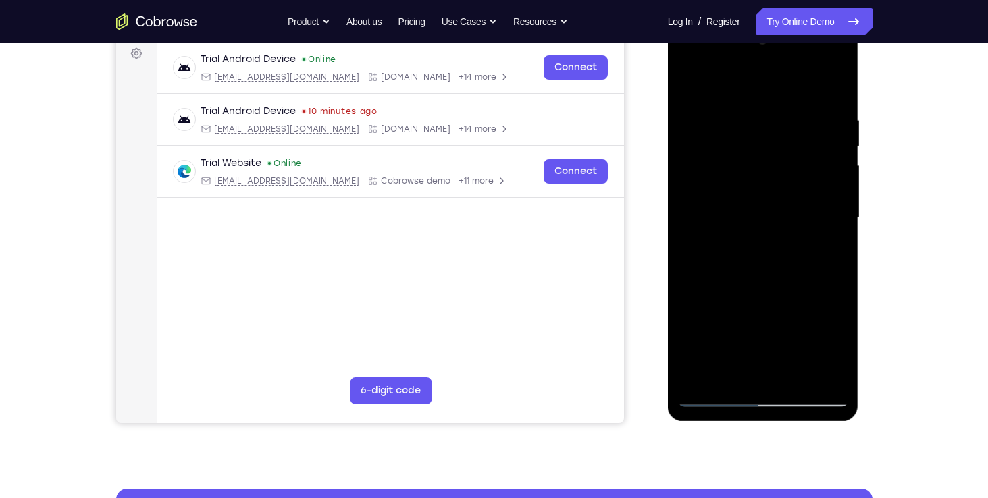
click at [716, 189] on div at bounding box center [763, 218] width 170 height 378
drag, startPoint x: 831, startPoint y: 176, endPoint x: 708, endPoint y: 194, distance: 124.1
click at [708, 194] on div at bounding box center [763, 218] width 170 height 378
click at [817, 83] on div at bounding box center [763, 218] width 170 height 378
click at [735, 81] on div at bounding box center [763, 218] width 170 height 378
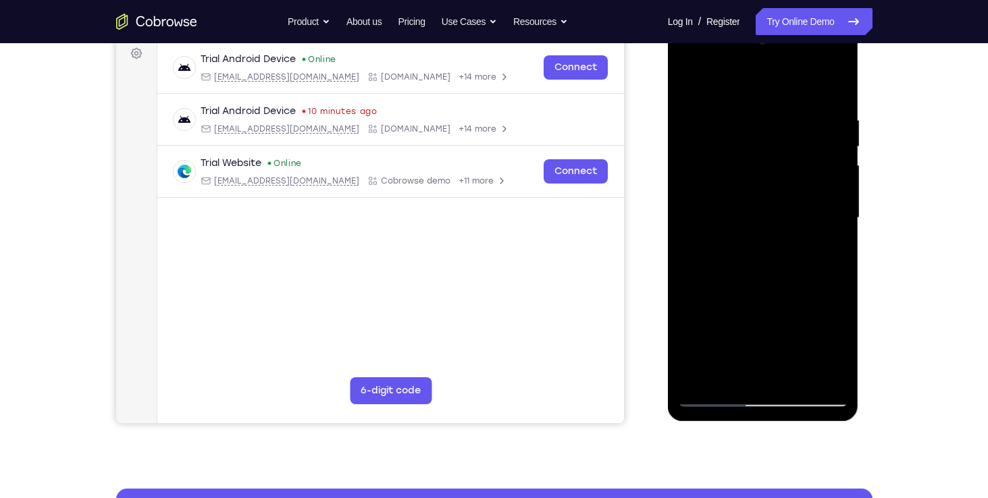
click at [733, 105] on div at bounding box center [763, 218] width 170 height 378
click at [721, 136] on div at bounding box center [763, 218] width 170 height 378
click at [721, 371] on div at bounding box center [763, 218] width 170 height 378
click at [734, 376] on div at bounding box center [763, 218] width 170 height 378
click at [758, 251] on div at bounding box center [763, 218] width 170 height 378
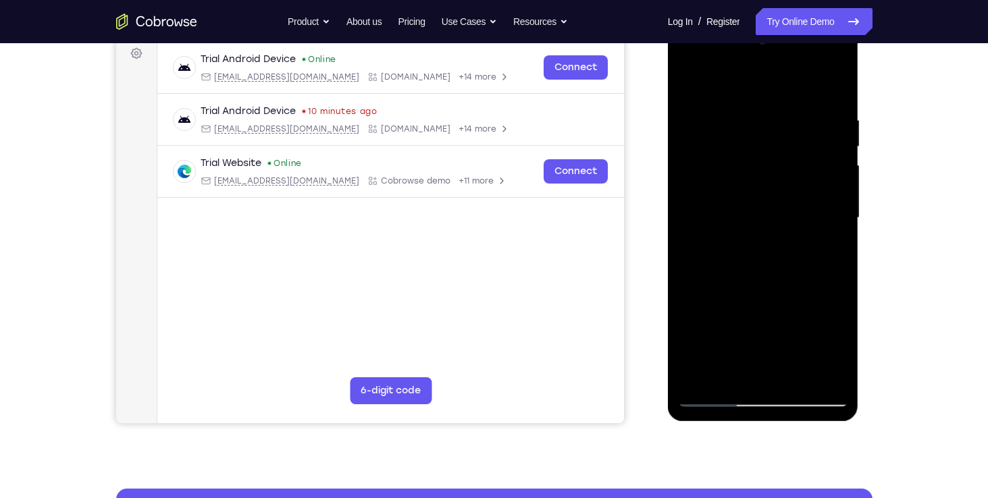
click at [839, 90] on div at bounding box center [763, 218] width 170 height 378
click at [735, 227] on div at bounding box center [763, 218] width 170 height 378
click at [781, 191] on div at bounding box center [763, 218] width 170 height 378
click at [781, 224] on div at bounding box center [763, 218] width 170 height 378
drag, startPoint x: 767, startPoint y: 313, endPoint x: 766, endPoint y: 292, distance: 20.9
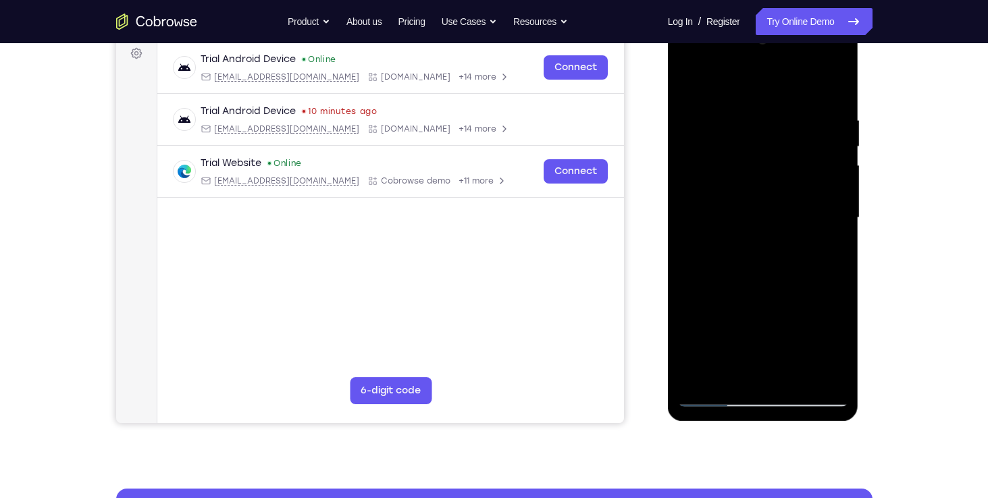
click at [766, 292] on div at bounding box center [763, 218] width 170 height 378
click at [753, 91] on div at bounding box center [763, 218] width 170 height 378
click at [770, 215] on div at bounding box center [763, 218] width 170 height 378
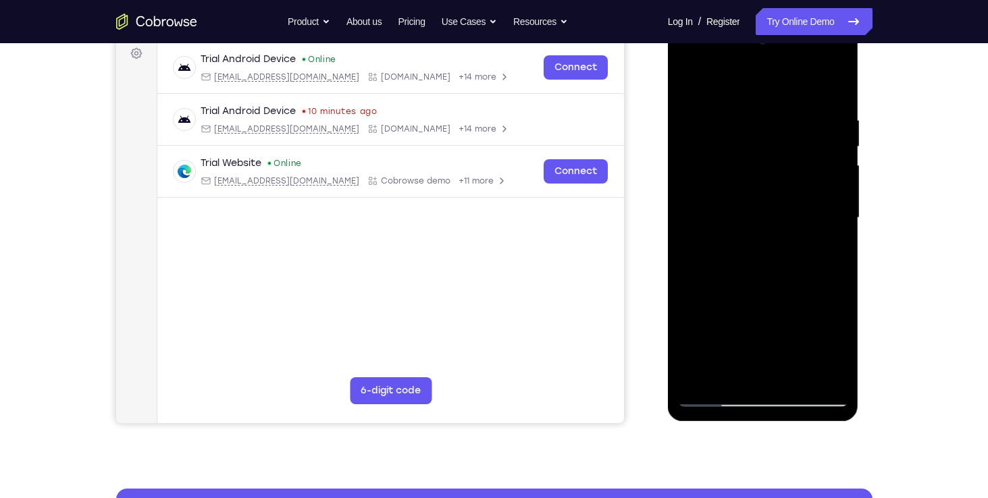
click at [687, 80] on div at bounding box center [763, 218] width 170 height 378
drag, startPoint x: 778, startPoint y: 246, endPoint x: 780, endPoint y: 99, distance: 146.5
click at [780, 99] on div at bounding box center [763, 218] width 170 height 378
drag, startPoint x: 784, startPoint y: 224, endPoint x: 776, endPoint y: 107, distance: 117.0
click at [776, 107] on div at bounding box center [763, 218] width 170 height 378
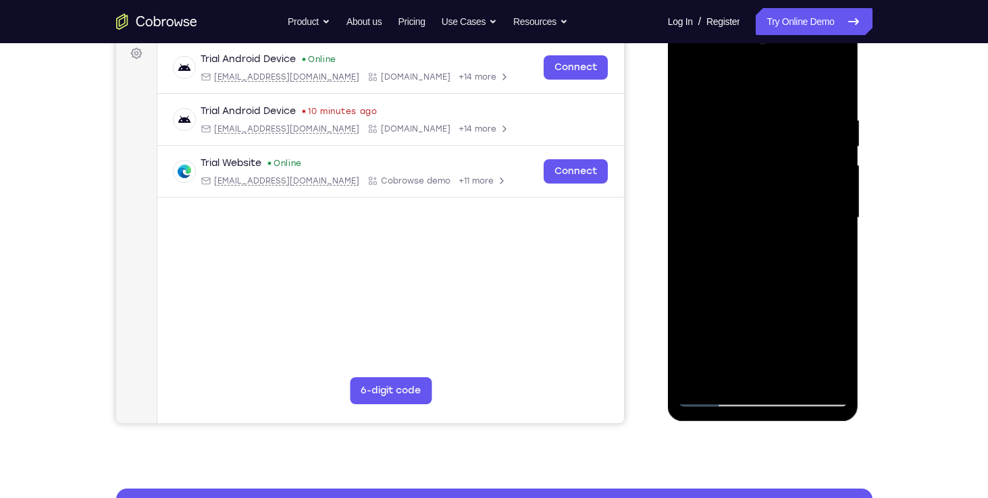
drag, startPoint x: 792, startPoint y: 263, endPoint x: 785, endPoint y: 110, distance: 153.4
click at [785, 110] on div at bounding box center [763, 218] width 170 height 378
drag, startPoint x: 805, startPoint y: 265, endPoint x: 790, endPoint y: 142, distance: 123.9
click at [790, 142] on div at bounding box center [763, 218] width 170 height 378
drag, startPoint x: 790, startPoint y: 142, endPoint x: 796, endPoint y: 332, distance: 189.1
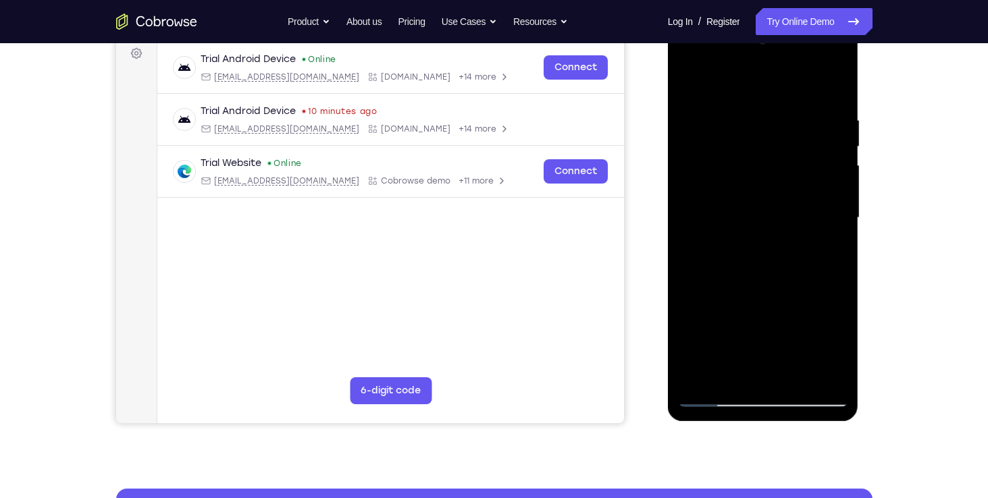
click at [796, 332] on div at bounding box center [763, 218] width 170 height 378
drag, startPoint x: 762, startPoint y: 120, endPoint x: 792, endPoint y: 326, distance: 208.7
click at [792, 326] on div at bounding box center [763, 218] width 170 height 378
drag, startPoint x: 773, startPoint y: 97, endPoint x: 797, endPoint y: 226, distance: 131.9
click at [797, 226] on div at bounding box center [763, 218] width 170 height 378
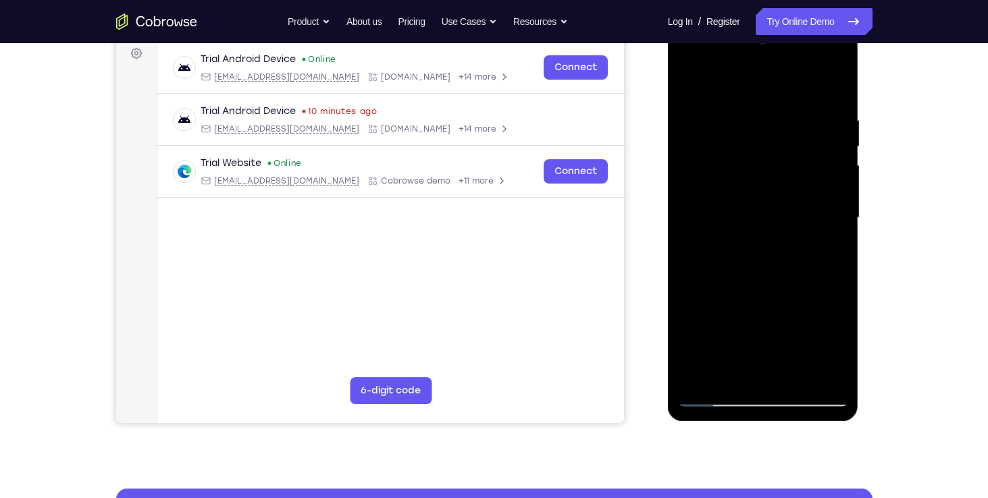
drag, startPoint x: 735, startPoint y: 104, endPoint x: 743, endPoint y: 182, distance: 78.1
click at [743, 182] on div at bounding box center [763, 218] width 170 height 378
click at [816, 78] on div at bounding box center [763, 218] width 170 height 378
click at [739, 107] on div at bounding box center [763, 218] width 170 height 378
drag, startPoint x: 784, startPoint y: 306, endPoint x: 786, endPoint y: 132, distance: 173.5
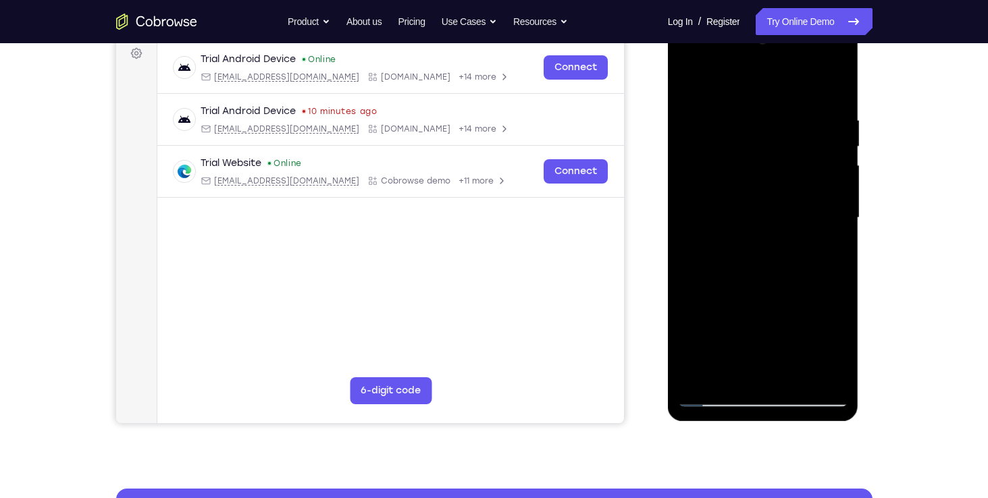
click at [786, 132] on div at bounding box center [763, 218] width 170 height 378
drag, startPoint x: 778, startPoint y: 225, endPoint x: 783, endPoint y: 111, distance: 114.2
click at [783, 111] on div at bounding box center [763, 218] width 170 height 378
drag, startPoint x: 776, startPoint y: 263, endPoint x: 774, endPoint y: 162, distance: 101.3
click at [774, 162] on div at bounding box center [763, 218] width 170 height 378
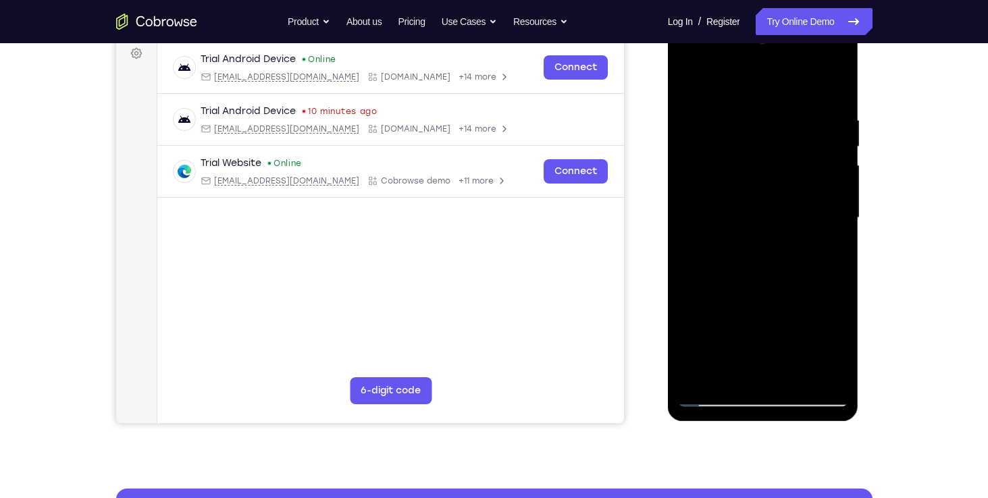
click at [766, 202] on div at bounding box center [763, 218] width 170 height 378
click at [690, 82] on div at bounding box center [763, 218] width 170 height 378
drag, startPoint x: 774, startPoint y: 255, endPoint x: 788, endPoint y: 125, distance: 131.1
click at [788, 125] on div at bounding box center [763, 218] width 170 height 378
click at [760, 297] on div at bounding box center [763, 218] width 170 height 378
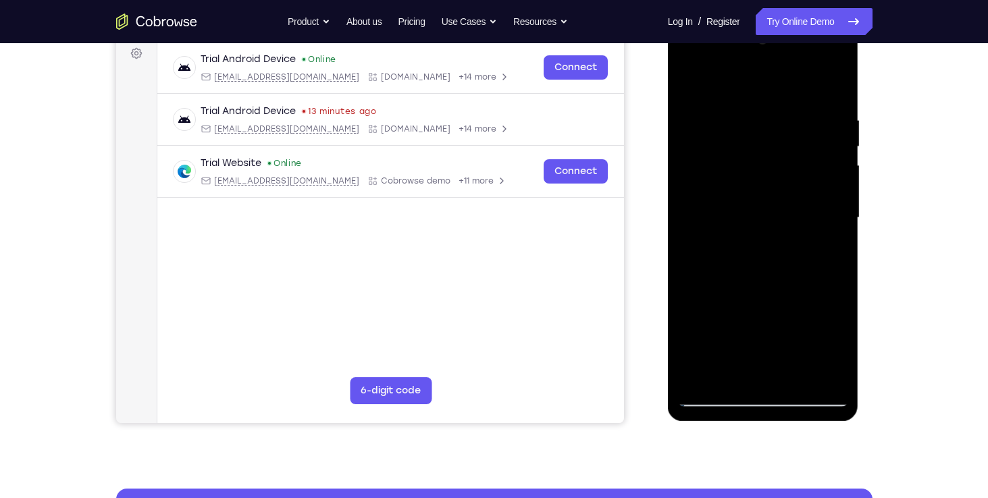
click at [755, 253] on div at bounding box center [763, 218] width 170 height 378
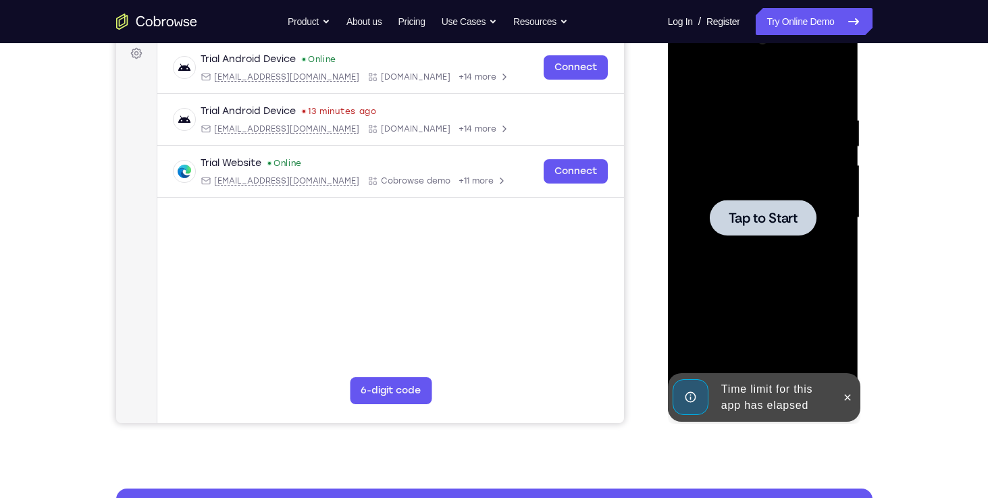
click at [768, 219] on span "Tap to Start" at bounding box center [762, 218] width 69 height 14
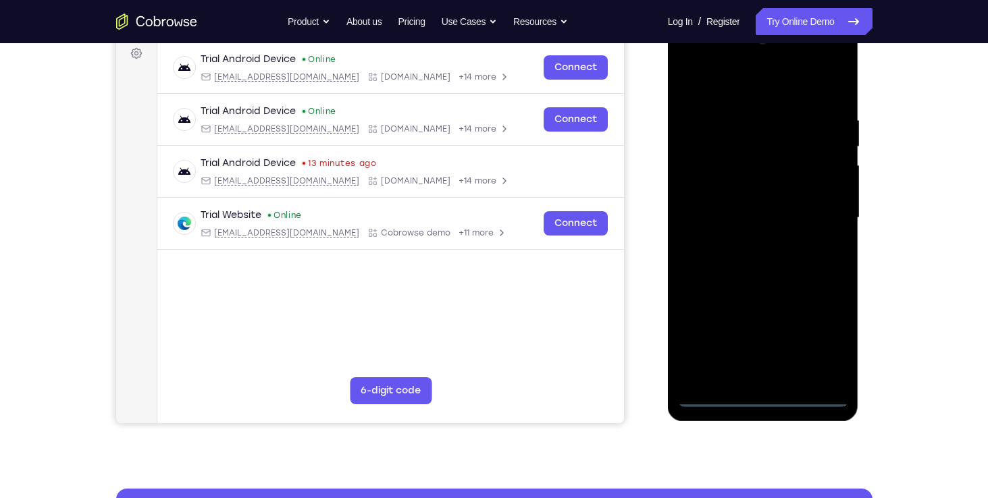
click at [760, 396] on div at bounding box center [763, 218] width 170 height 378
click at [816, 343] on div at bounding box center [763, 218] width 170 height 378
click at [720, 86] on div at bounding box center [763, 218] width 170 height 378
click at [705, 182] on div at bounding box center [763, 218] width 170 height 378
click at [737, 224] on div at bounding box center [763, 218] width 170 height 378
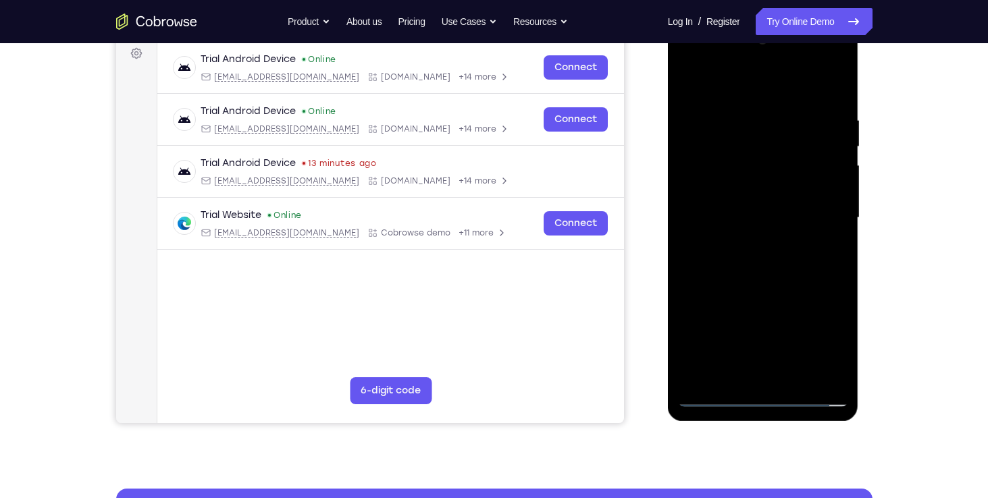
click at [733, 209] on div at bounding box center [763, 218] width 170 height 378
click at [703, 180] on div at bounding box center [763, 218] width 170 height 378
click at [719, 203] on div at bounding box center [763, 218] width 170 height 378
click at [736, 232] on div at bounding box center [763, 218] width 170 height 378
click at [743, 249] on div at bounding box center [763, 218] width 170 height 378
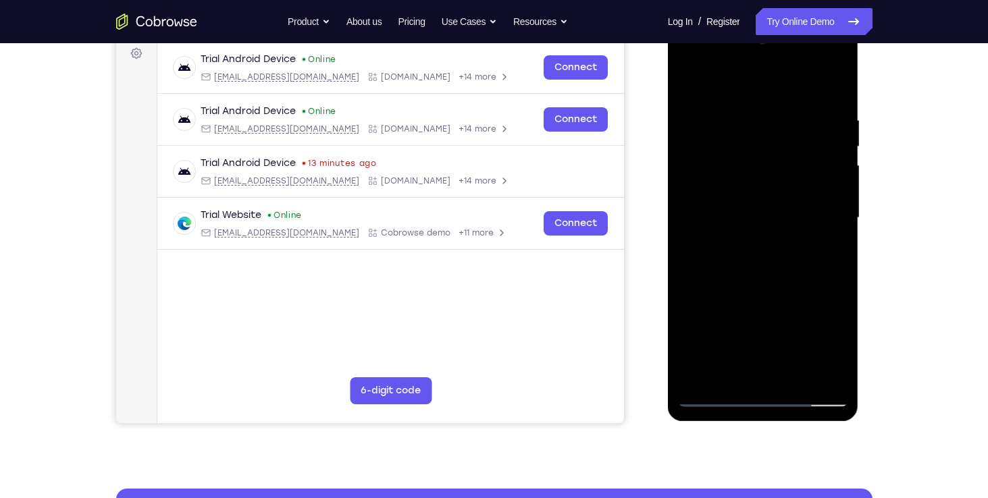
click at [738, 230] on div at bounding box center [763, 218] width 170 height 378
click at [750, 251] on div at bounding box center [763, 218] width 170 height 378
click at [743, 234] on div at bounding box center [763, 218] width 170 height 378
click at [749, 250] on div at bounding box center [763, 218] width 170 height 378
drag, startPoint x: 789, startPoint y: 153, endPoint x: 789, endPoint y: 115, distance: 38.5
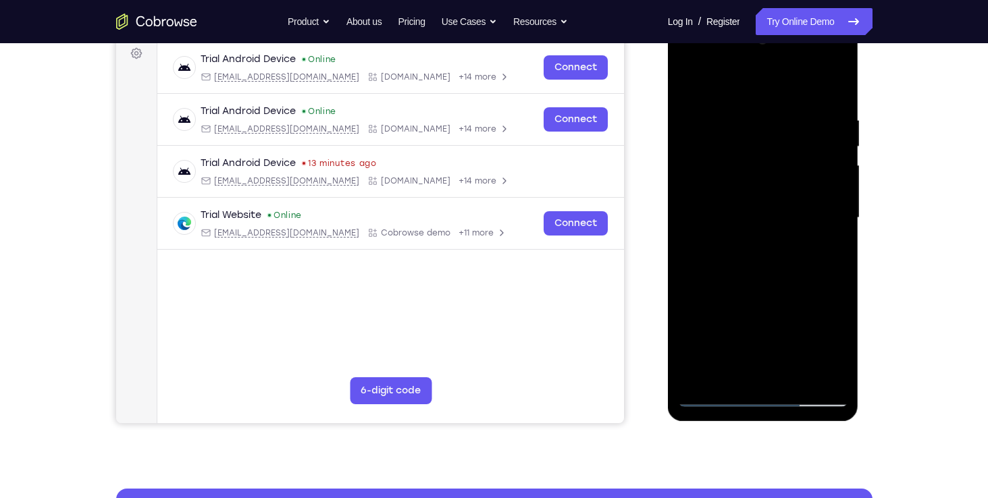
click at [789, 115] on div at bounding box center [763, 218] width 170 height 378
click at [768, 218] on div at bounding box center [763, 218] width 170 height 378
click at [762, 179] on div at bounding box center [763, 218] width 170 height 378
drag, startPoint x: 753, startPoint y: 185, endPoint x: 755, endPoint y: 128, distance: 57.4
click at [755, 128] on div at bounding box center [763, 218] width 170 height 378
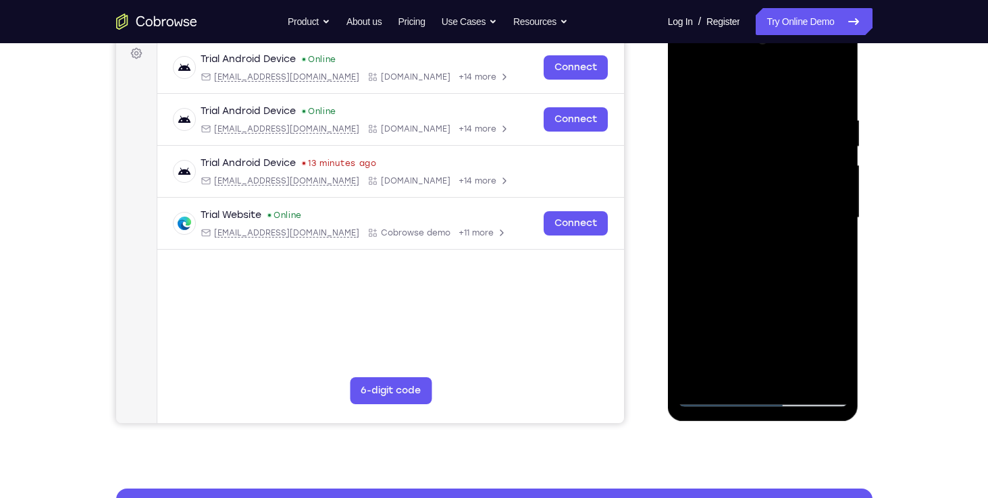
drag, startPoint x: 751, startPoint y: 163, endPoint x: 757, endPoint y: 102, distance: 61.7
click at [757, 102] on div at bounding box center [763, 218] width 170 height 378
click at [703, 204] on div at bounding box center [763, 218] width 170 height 378
click at [725, 259] on div at bounding box center [763, 218] width 170 height 378
click at [751, 263] on div at bounding box center [763, 218] width 170 height 378
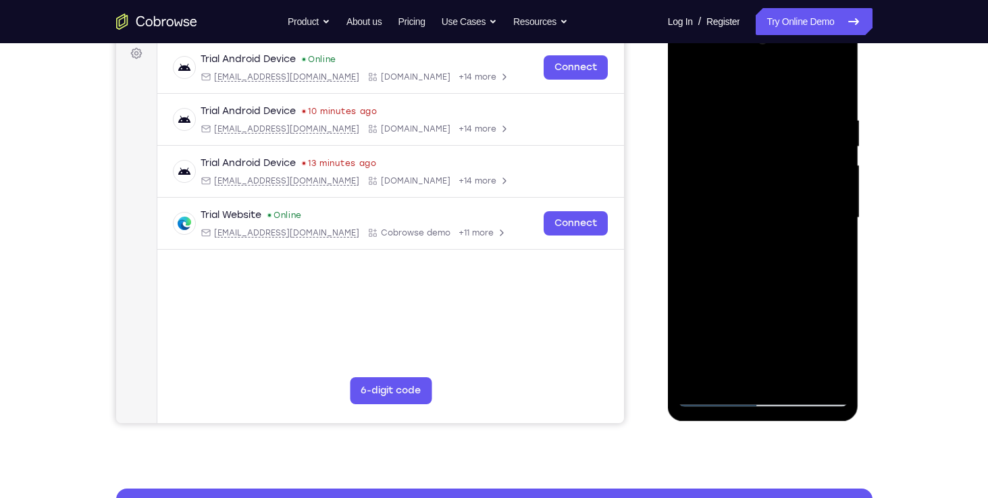
click at [766, 253] on div at bounding box center [763, 218] width 170 height 378
click at [785, 369] on div at bounding box center [763, 218] width 170 height 378
click at [838, 81] on div at bounding box center [763, 218] width 170 height 378
click at [688, 86] on div at bounding box center [763, 218] width 170 height 378
click at [814, 80] on div at bounding box center [763, 218] width 170 height 378
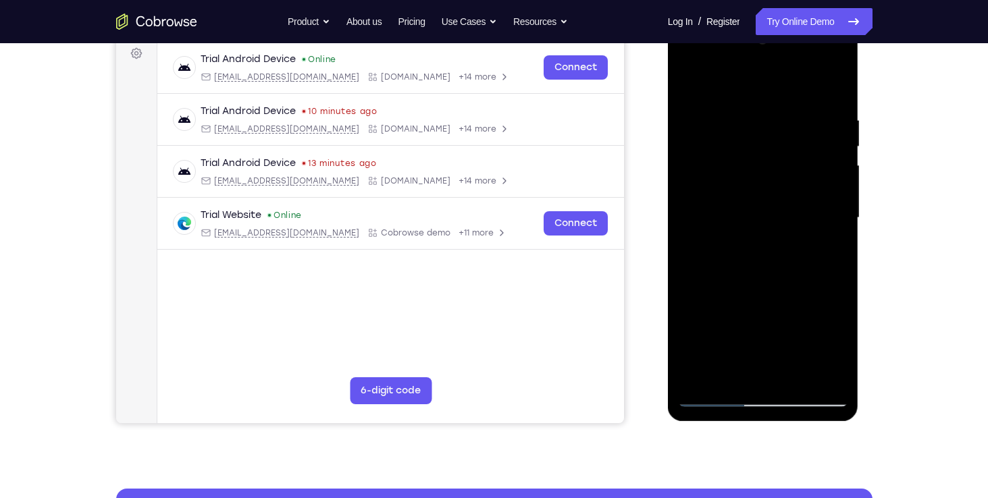
click at [731, 140] on div at bounding box center [763, 218] width 170 height 378
drag, startPoint x: 783, startPoint y: 294, endPoint x: 785, endPoint y: 163, distance: 131.0
click at [785, 163] on div at bounding box center [763, 218] width 170 height 378
drag, startPoint x: 787, startPoint y: 247, endPoint x: 797, endPoint y: 136, distance: 111.2
click at [797, 136] on div at bounding box center [763, 218] width 170 height 378
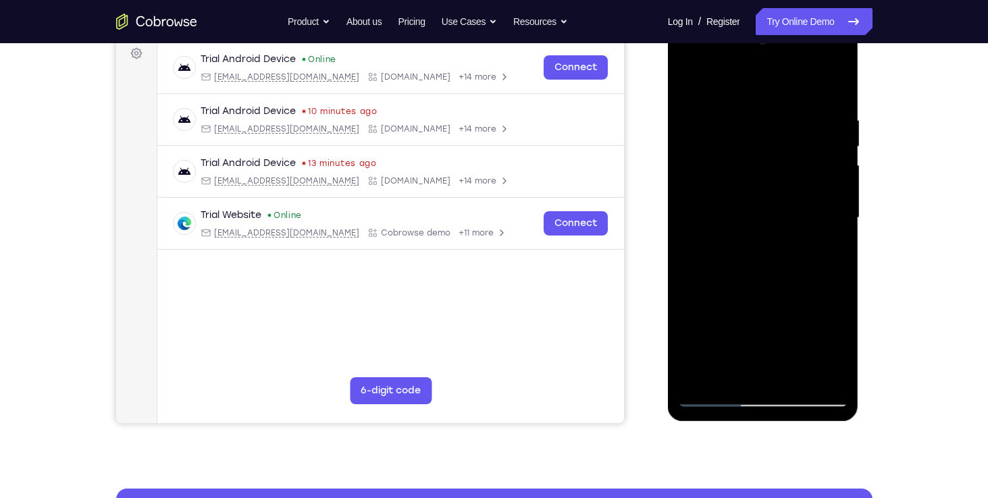
drag, startPoint x: 784, startPoint y: 287, endPoint x: 783, endPoint y: 160, distance: 126.9
click at [783, 160] on div at bounding box center [763, 218] width 170 height 378
drag, startPoint x: 783, startPoint y: 280, endPoint x: 778, endPoint y: 143, distance: 136.4
click at [778, 143] on div at bounding box center [763, 218] width 170 height 378
click at [767, 311] on div at bounding box center [763, 218] width 170 height 378
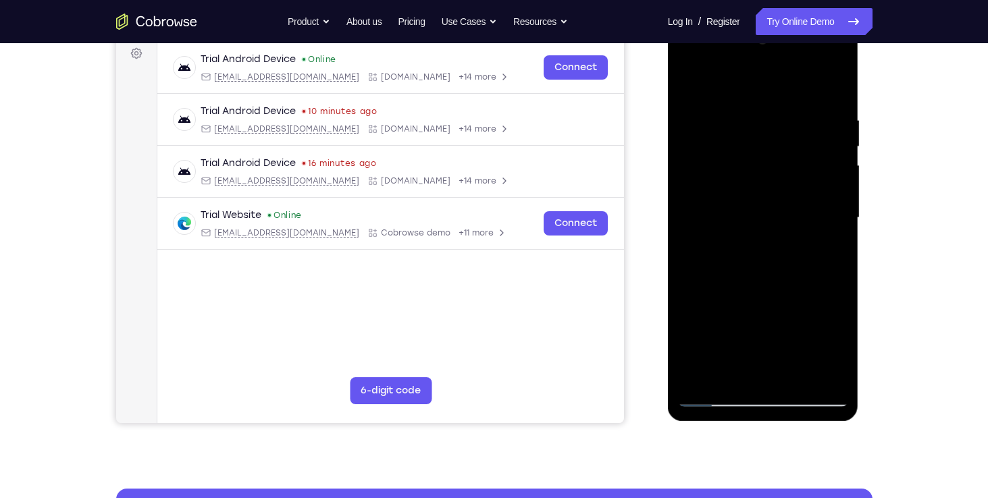
click at [774, 254] on div at bounding box center [763, 218] width 170 height 378
click at [835, 256] on div at bounding box center [763, 218] width 170 height 378
